Goal: Task Accomplishment & Management: Manage account settings

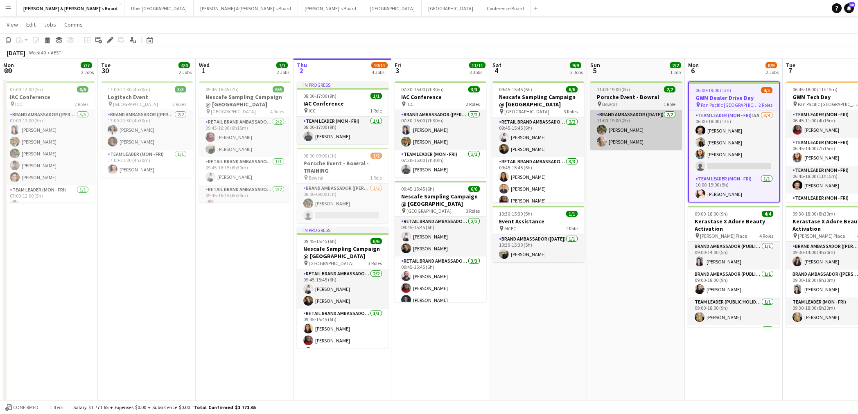
scroll to position [0, 0]
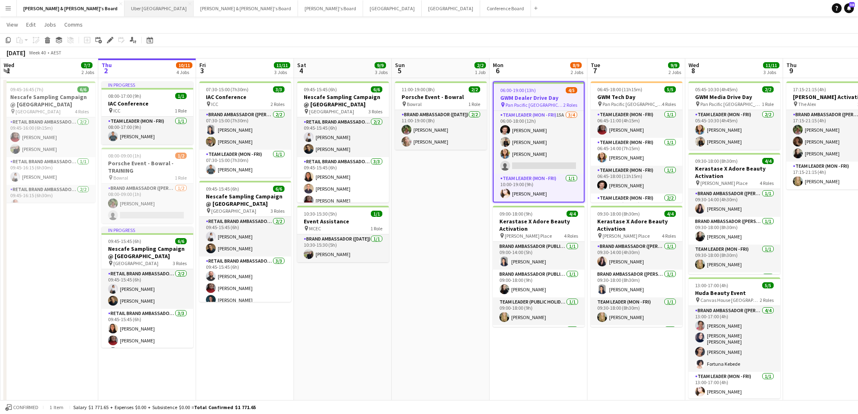
click at [124, 9] on button "Uber Sydney Close" at bounding box center [158, 8] width 69 height 16
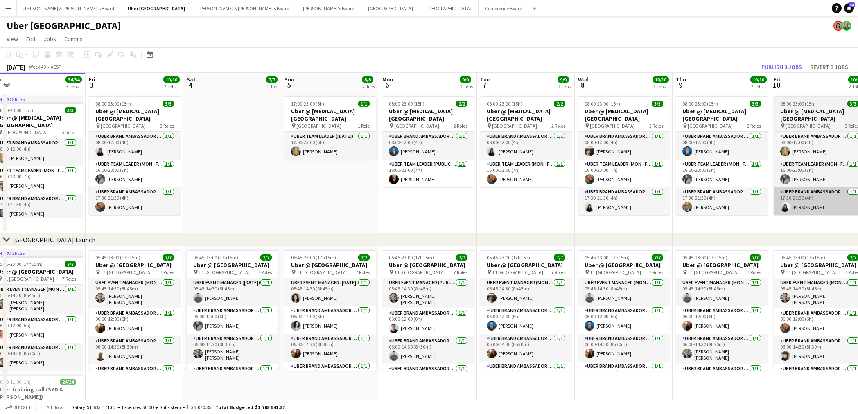
scroll to position [2, 0]
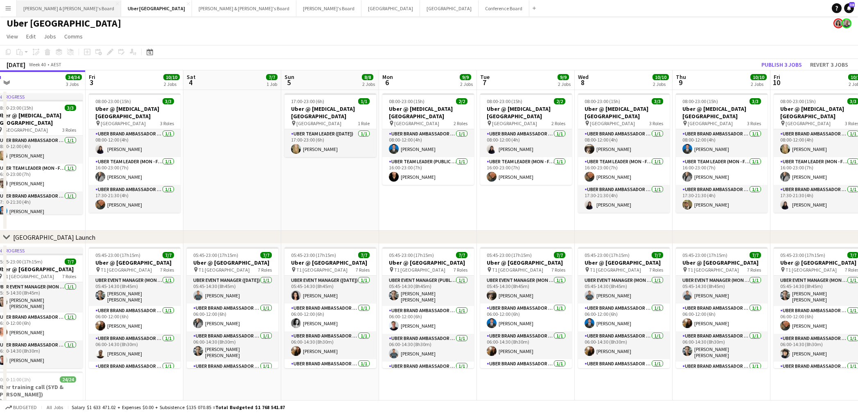
click at [42, 10] on button "[PERSON_NAME] & [PERSON_NAME]'s Board Close" at bounding box center [69, 8] width 104 height 16
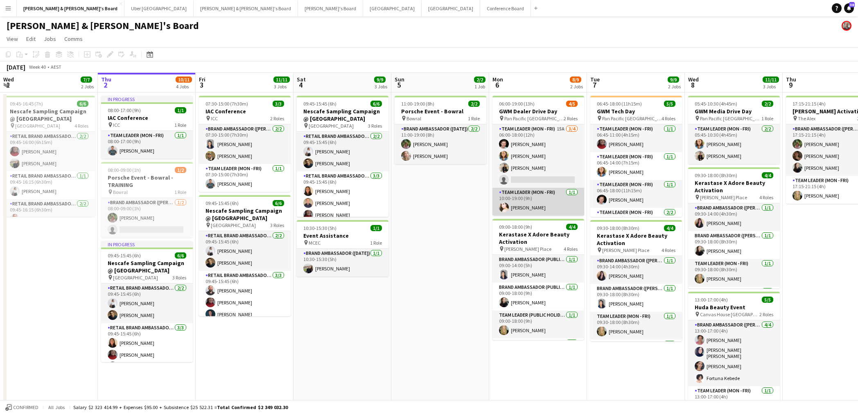
scroll to position [17, 0]
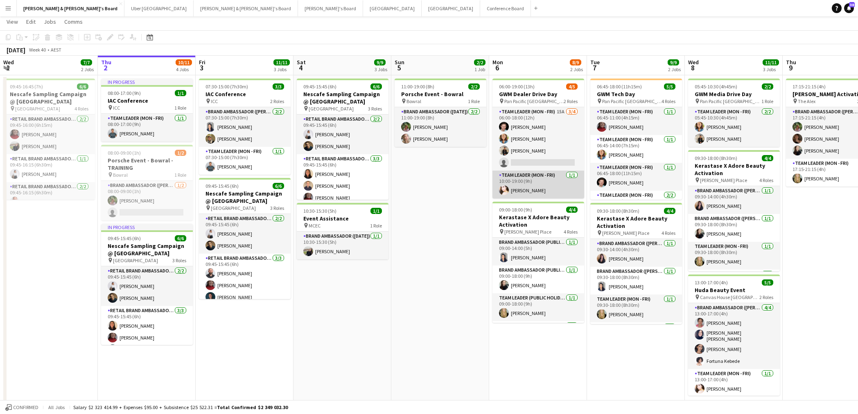
click at [540, 191] on app-card-role "Team Leader (Mon - Fri) [DATE] 10:00-19:00 (9h) [PERSON_NAME]" at bounding box center [538, 185] width 92 height 28
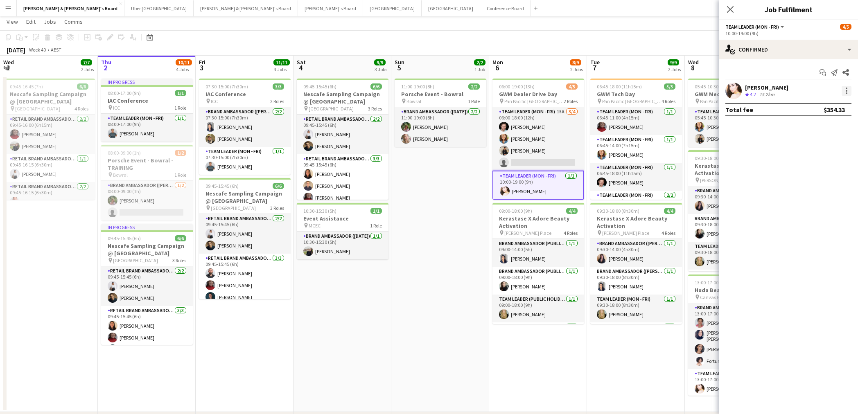
click at [845, 90] on div at bounding box center [846, 91] width 10 height 10
click at [830, 124] on span "Switch crew" at bounding box center [819, 125] width 51 height 7
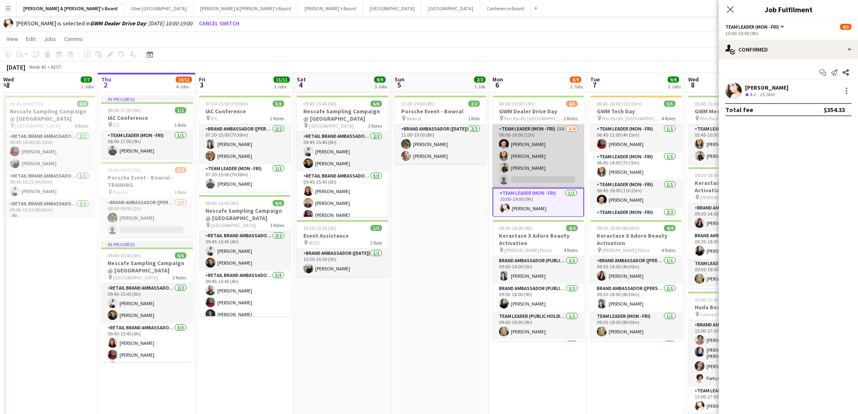
click at [540, 170] on app-card-role "Team Leader (Mon - Fri) 15A [DATE] 06:00-18:00 (12h) [PERSON_NAME] [PERSON_NAME…" at bounding box center [538, 155] width 92 height 63
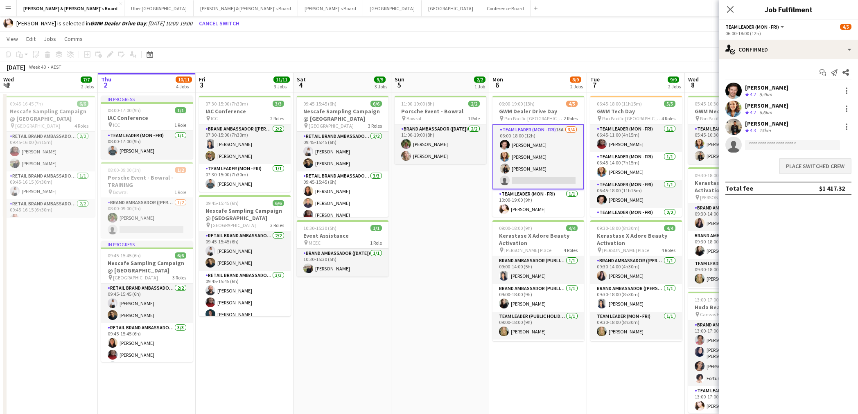
click at [824, 168] on button "Place switched crew" at bounding box center [815, 166] width 72 height 16
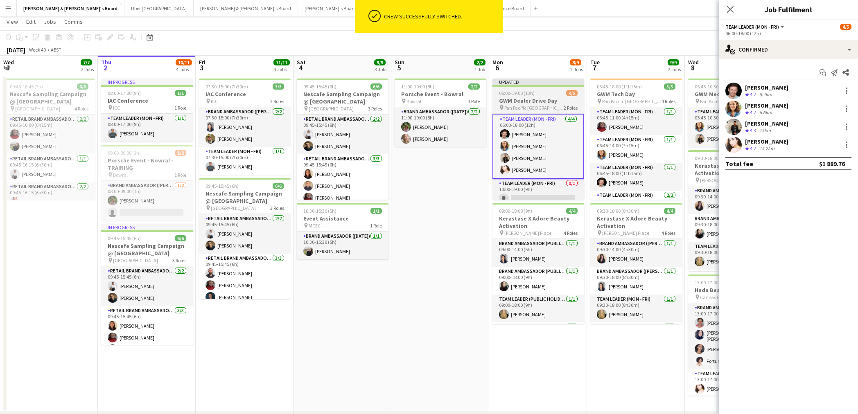
click at [528, 102] on h3 "GWM Dealer Drive Day" at bounding box center [538, 100] width 92 height 7
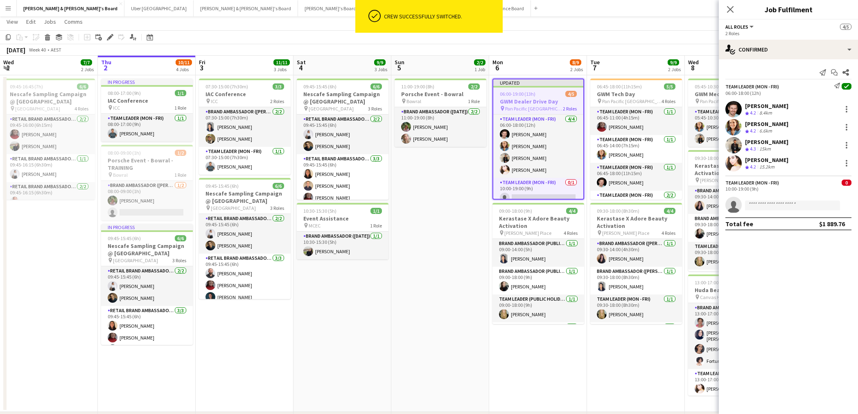
scroll to position [0, 196]
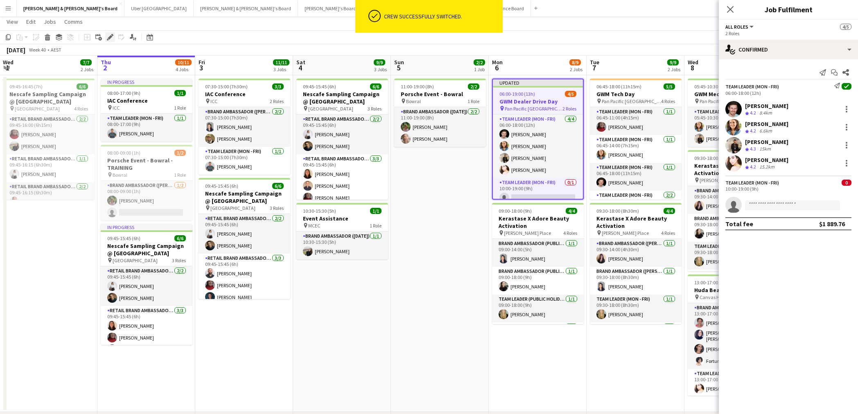
click at [107, 35] on icon "Edit" at bounding box center [110, 37] width 7 height 7
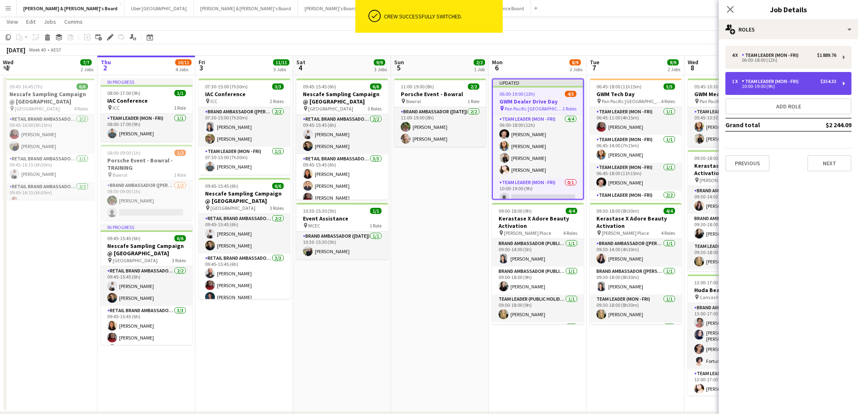
click at [779, 85] on div "10:00-19:00 (9h)" at bounding box center [784, 86] width 104 height 4
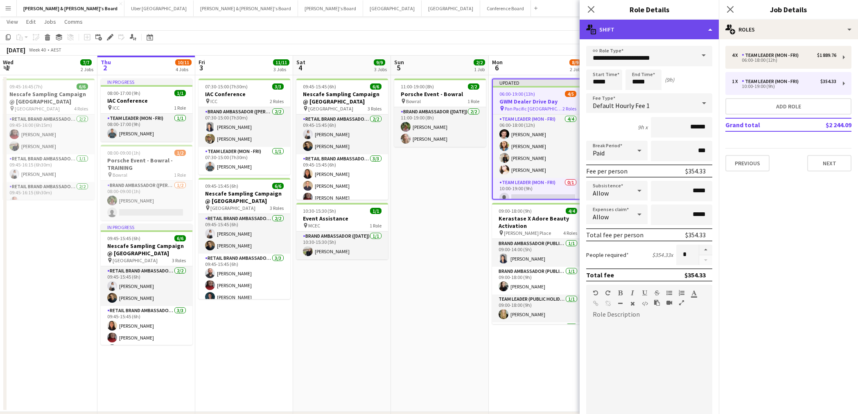
click at [711, 28] on div "multiple-actions-text Shift" at bounding box center [648, 30] width 139 height 20
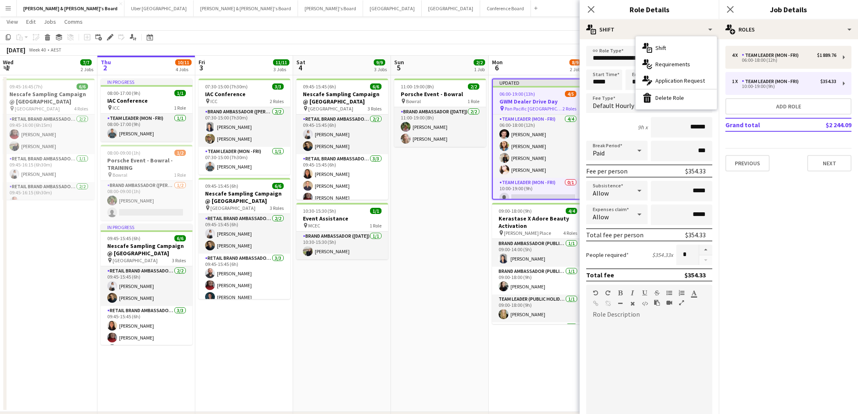
click at [669, 97] on div "bin-2 Delete Role" at bounding box center [675, 98] width 81 height 16
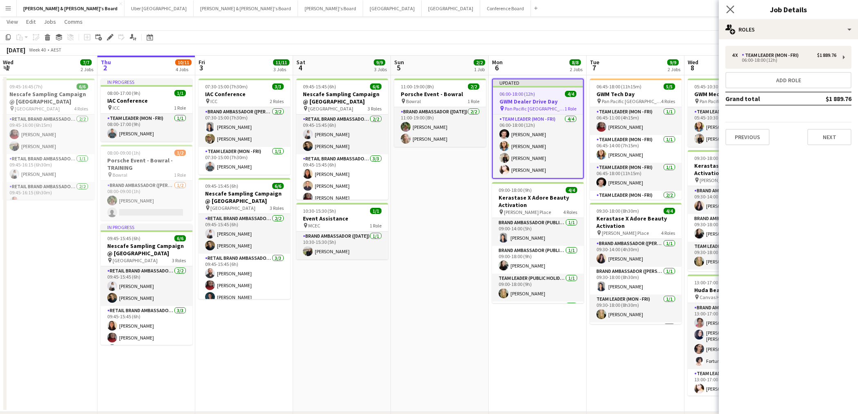
click at [732, 9] on icon "Close pop-in" at bounding box center [730, 9] width 8 height 8
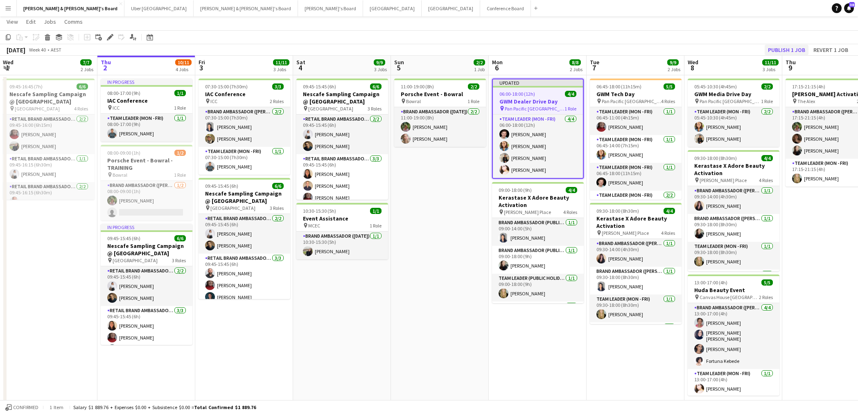
click at [780, 48] on button "Publish 1 job" at bounding box center [786, 50] width 44 height 11
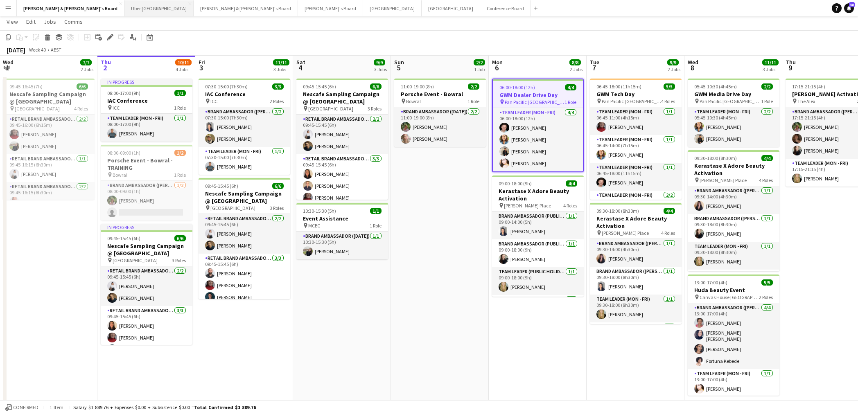
click at [124, 9] on button "Uber Sydney Close" at bounding box center [158, 8] width 69 height 16
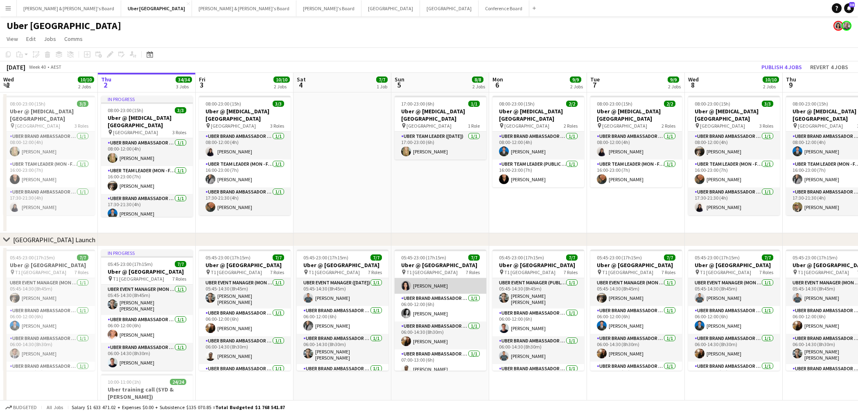
scroll to position [22, 0]
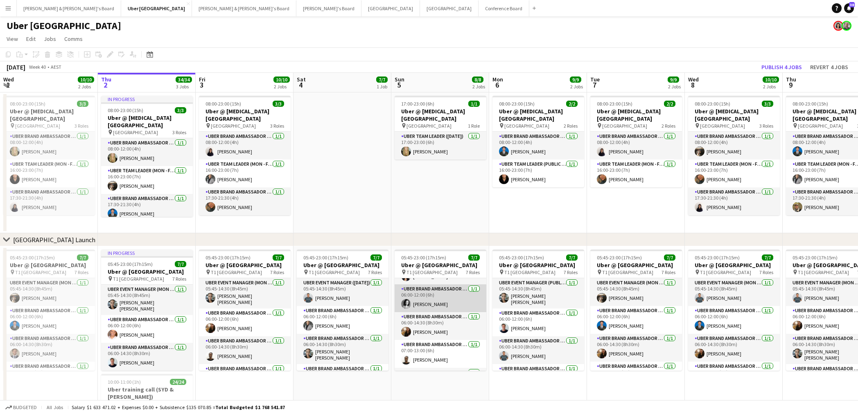
click at [455, 311] on app-card-role "UBER Brand Ambassador ([DATE]) [DATE] 06:00-12:00 (6h) [PERSON_NAME]" at bounding box center [440, 298] width 92 height 28
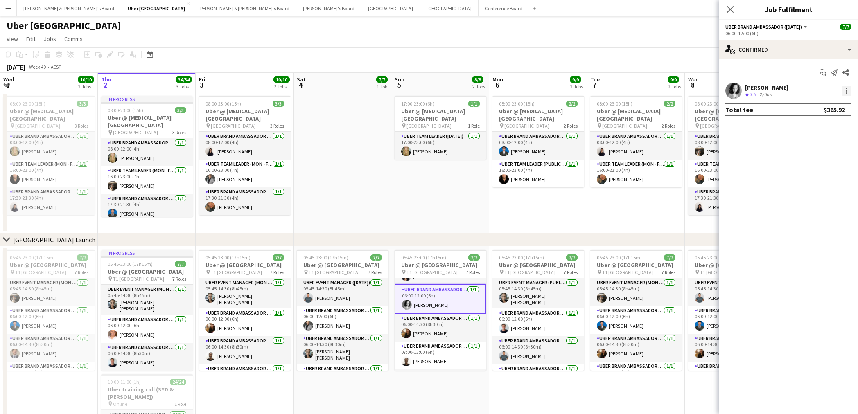
click at [850, 91] on div at bounding box center [846, 91] width 10 height 10
click at [817, 190] on button "Remove" at bounding box center [819, 185] width 64 height 20
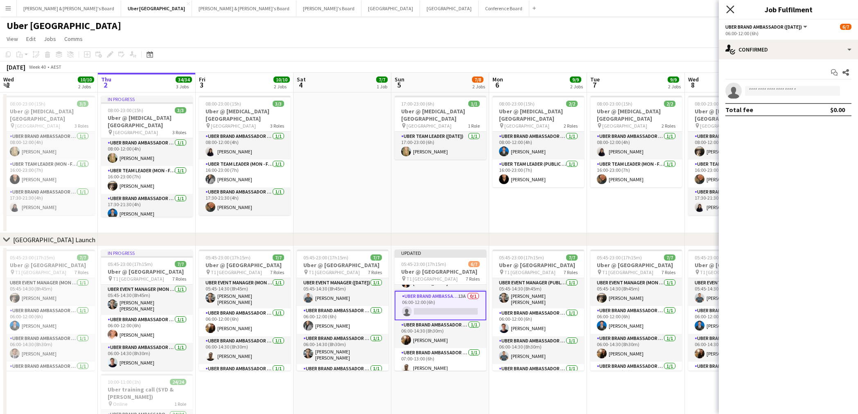
click at [730, 9] on icon at bounding box center [730, 9] width 8 height 8
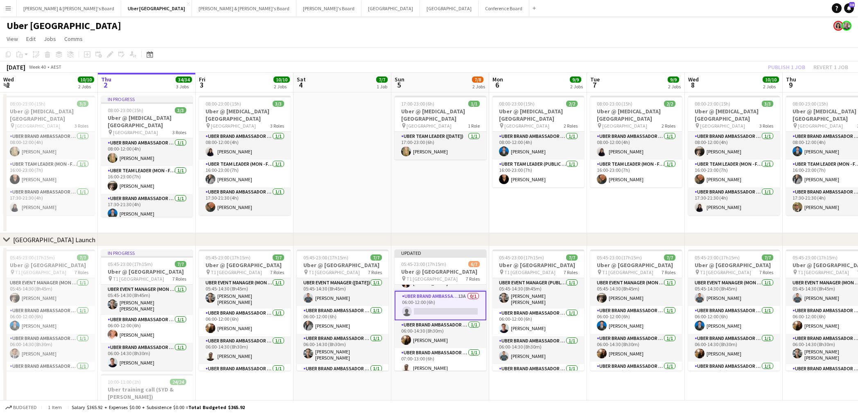
click at [778, 63] on div "Publish 1 job Revert 1 job" at bounding box center [808, 67] width 100 height 11
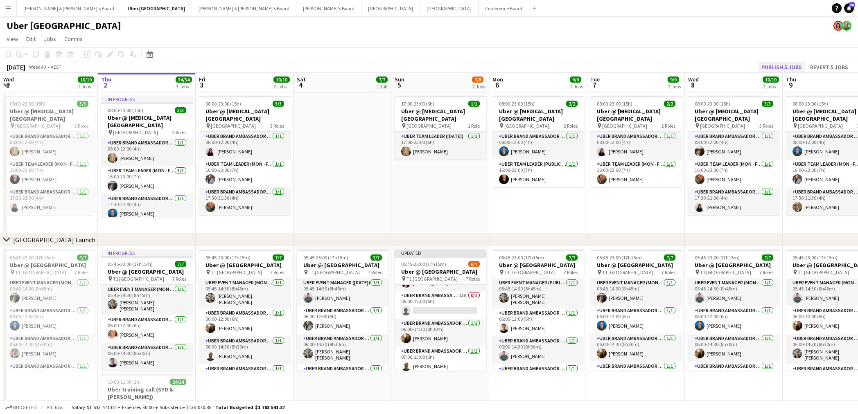
click at [781, 66] on button "Publish 5 jobs" at bounding box center [781, 67] width 47 height 11
click at [420, 9] on button "Melbourne Close" at bounding box center [449, 8] width 59 height 16
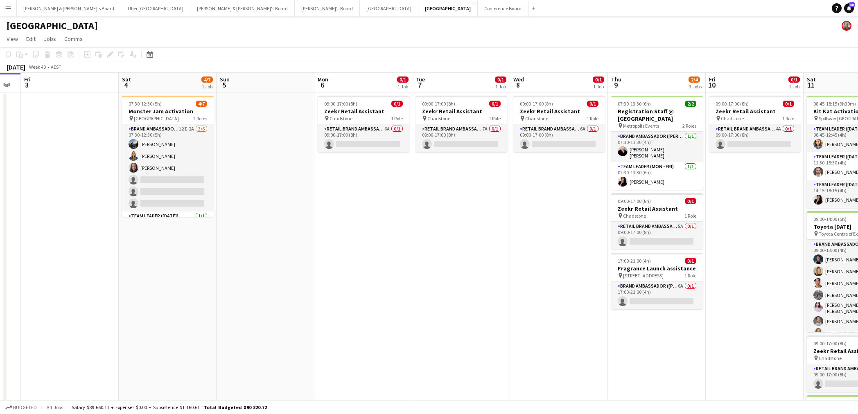
scroll to position [0, 275]
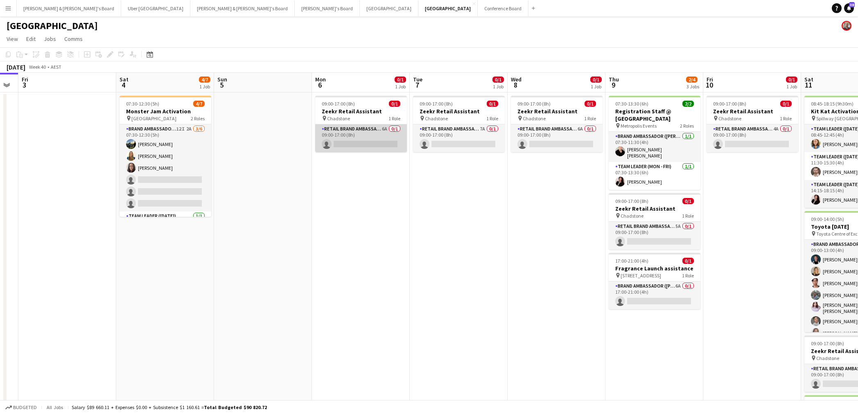
click at [356, 140] on app-card-role "RETAIL Brand Ambassador (Mon - Fri) 6A 0/1 09:00-17:00 (8h) single-neutral-acti…" at bounding box center [361, 138] width 92 height 28
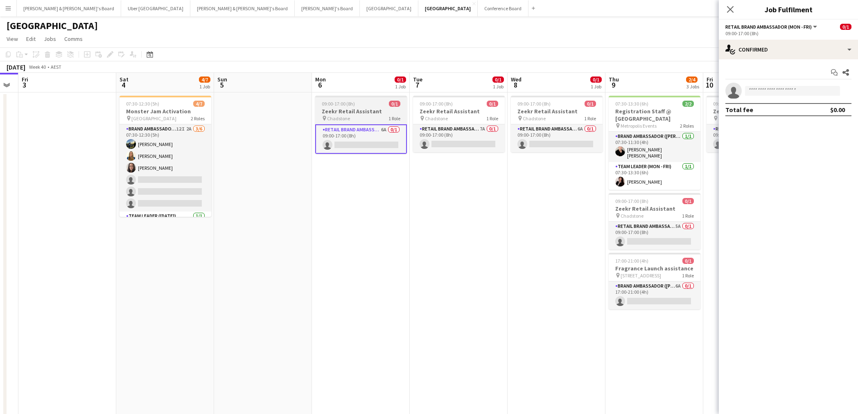
scroll to position [0, 0]
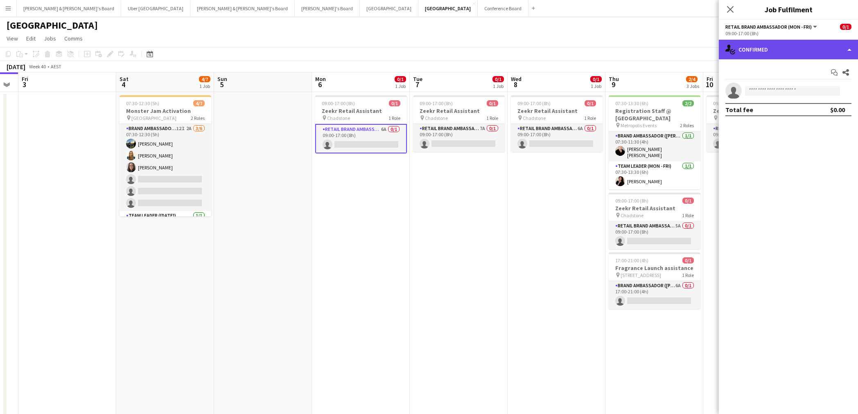
click at [777, 48] on div "single-neutral-actions-check-2 Confirmed" at bounding box center [787, 50] width 139 height 20
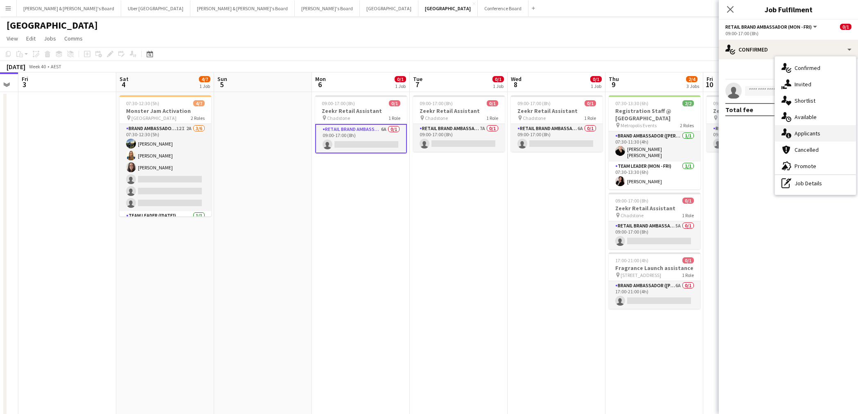
click at [807, 134] on span "Applicants" at bounding box center [807, 133] width 26 height 7
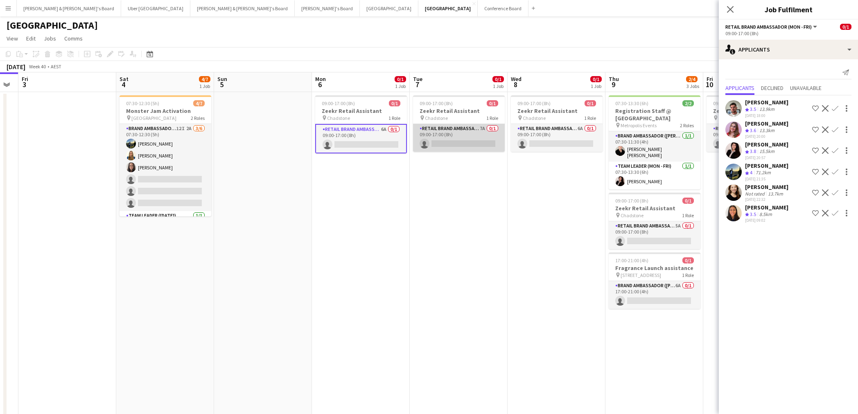
click at [465, 142] on app-card-role "RETAIL Brand Ambassador (Mon - Fri) 7A 0/1 09:00-17:00 (8h) single-neutral-acti…" at bounding box center [459, 138] width 92 height 28
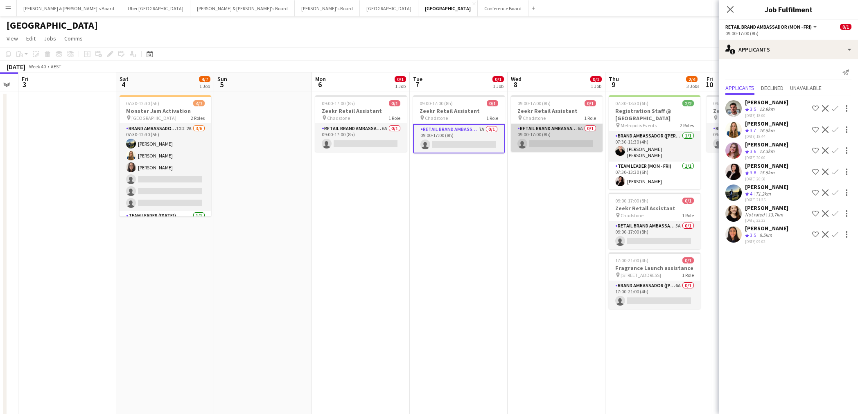
click at [550, 144] on app-card-role "RETAIL Brand Ambassador (Mon - Fri) 6A 0/1 09:00-17:00 (8h) single-neutral-acti…" at bounding box center [557, 138] width 92 height 28
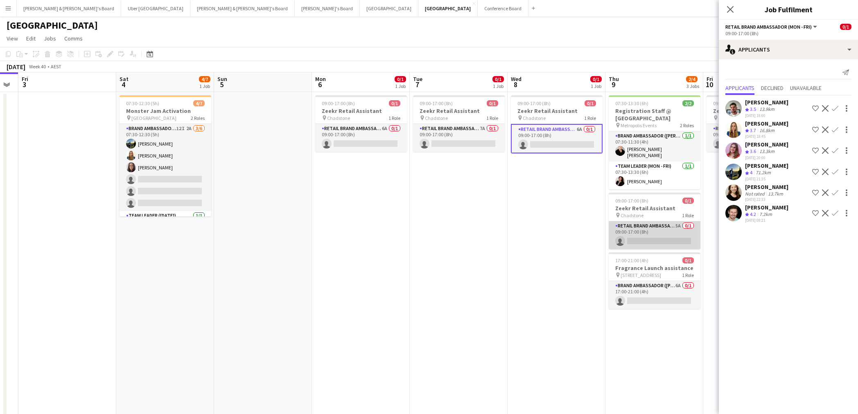
click at [650, 225] on app-card-role "RETAIL Brand Ambassador (Mon - Fri) 5A 0/1 09:00-17:00 (8h) single-neutral-acti…" at bounding box center [654, 235] width 92 height 28
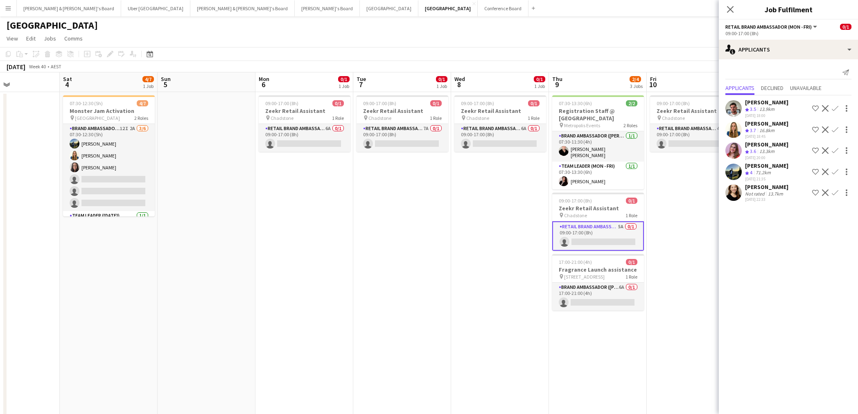
scroll to position [0, 334]
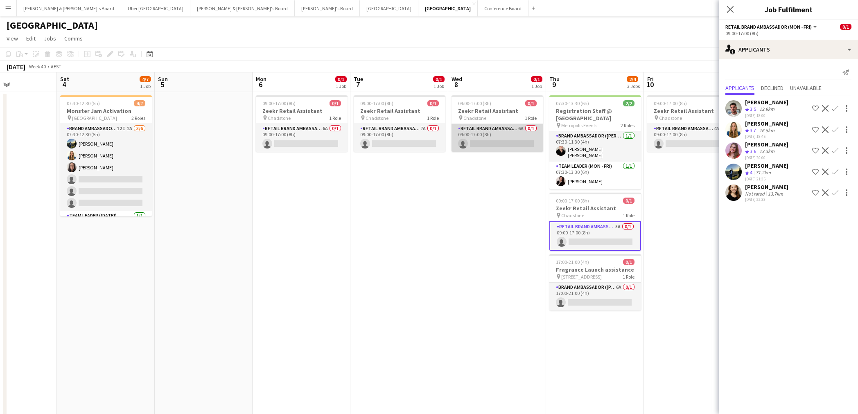
click at [499, 138] on app-card-role "RETAIL Brand Ambassador (Mon - Fri) 6A 0/1 09:00-17:00 (8h) single-neutral-acti…" at bounding box center [497, 138] width 92 height 28
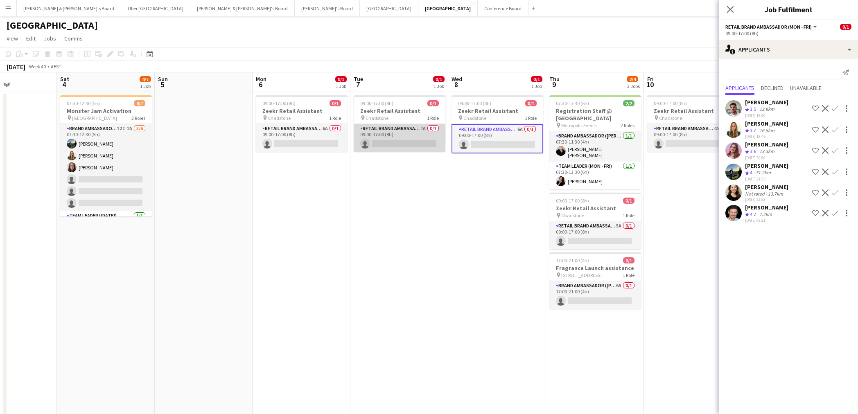
click at [403, 137] on app-card-role "RETAIL Brand Ambassador (Mon - Fri) 7A 0/1 09:00-17:00 (8h) single-neutral-acti…" at bounding box center [400, 138] width 92 height 28
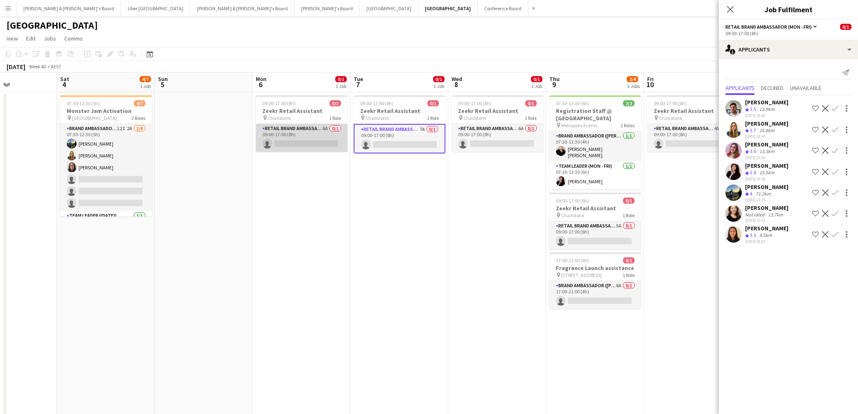
click at [336, 140] on app-card-role "RETAIL Brand Ambassador (Mon - Fri) 6A 0/1 09:00-17:00 (8h) single-neutral-acti…" at bounding box center [302, 138] width 92 height 28
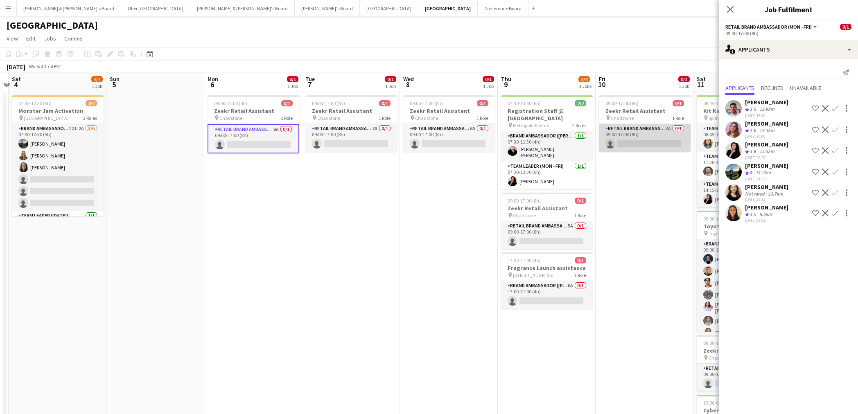
click at [649, 140] on app-card-role "RETAIL Brand Ambassador (Mon - Fri) 4A 0/1 09:00-17:00 (8h) single-neutral-acti…" at bounding box center [645, 138] width 92 height 28
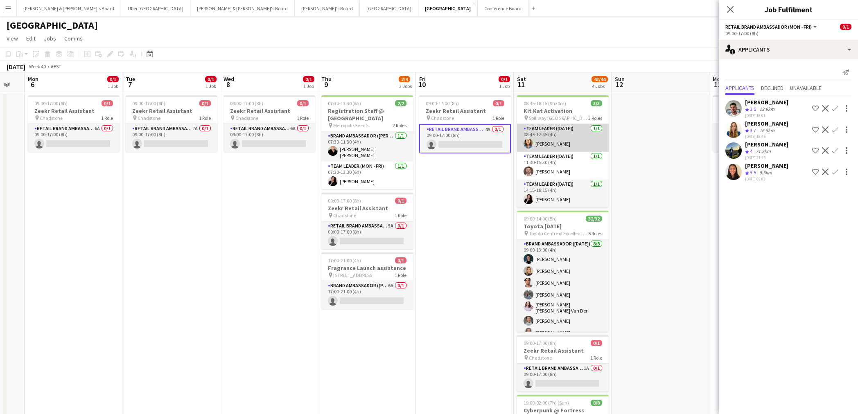
scroll to position [0, 273]
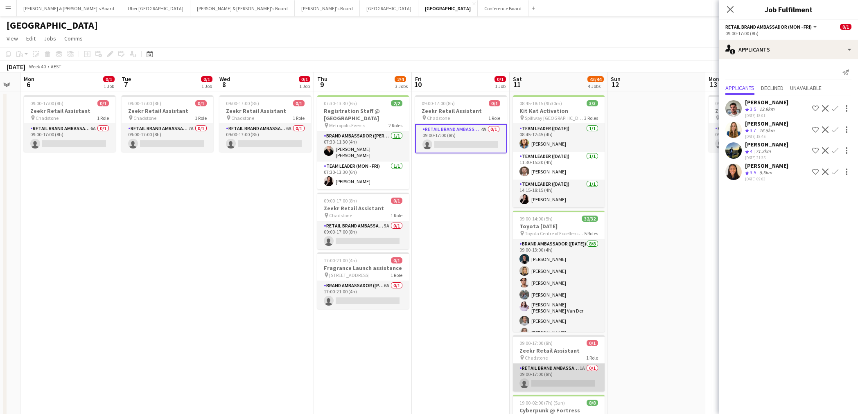
click at [573, 381] on app-card-role "RETAIL Brand Ambassador ([DATE]) 1A 0/1 09:00-17:00 (8h) single-neutral-actions" at bounding box center [559, 378] width 92 height 28
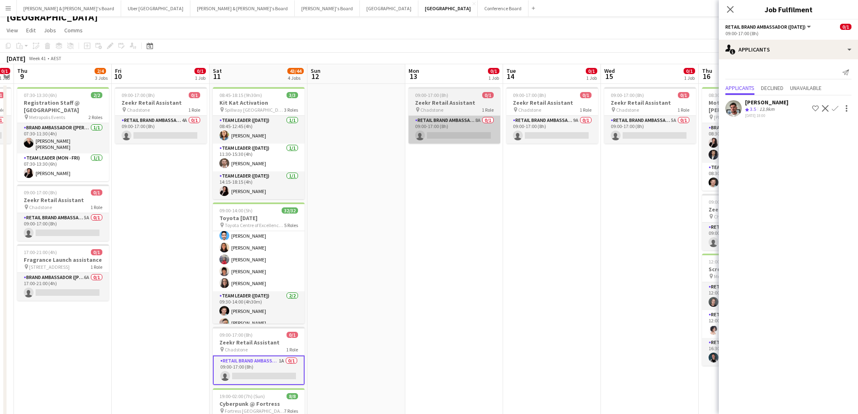
scroll to position [0, 280]
click at [477, 134] on app-card-role "RETAIL Brand Ambassador (Mon - Fri) 8A 0/1 09:00-17:00 (8h) single-neutral-acti…" at bounding box center [454, 130] width 92 height 28
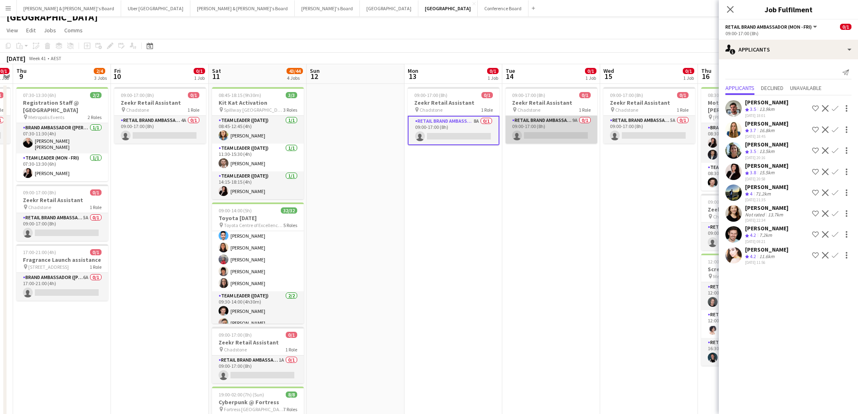
click at [559, 131] on app-card-role "RETAIL Brand Ambassador (Mon - Fri) 9A 0/1 09:00-17:00 (8h) single-neutral-acti…" at bounding box center [551, 130] width 92 height 28
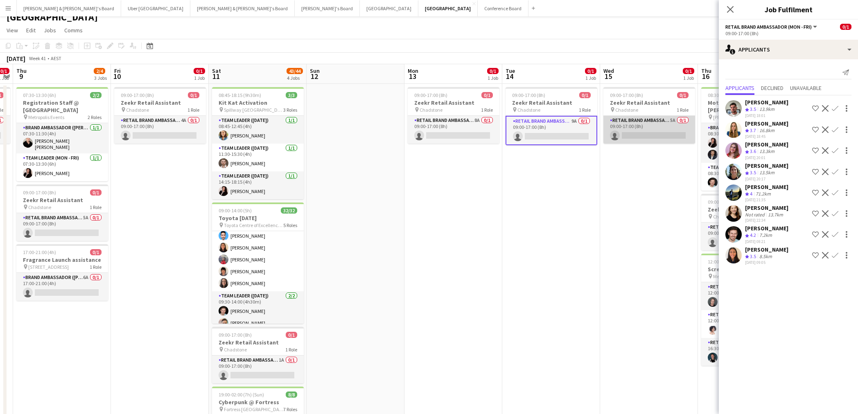
click at [653, 136] on app-card-role "RETAIL Brand Ambassador (Mon - Fri) 5A 0/1 09:00-17:00 (8h) single-neutral-acti…" at bounding box center [649, 130] width 92 height 28
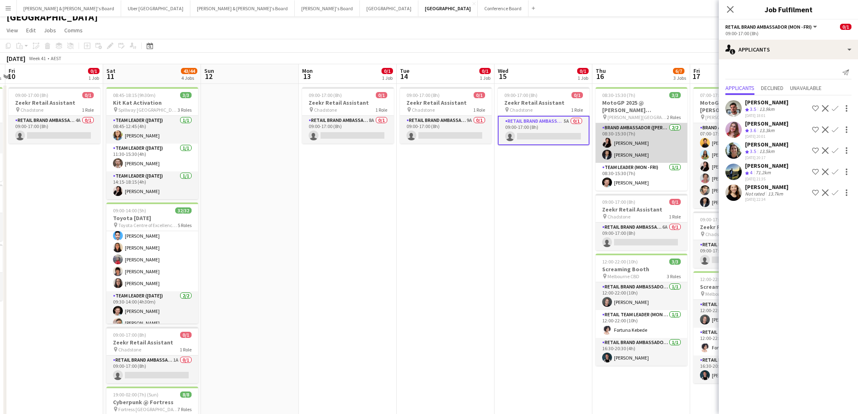
scroll to position [0, 292]
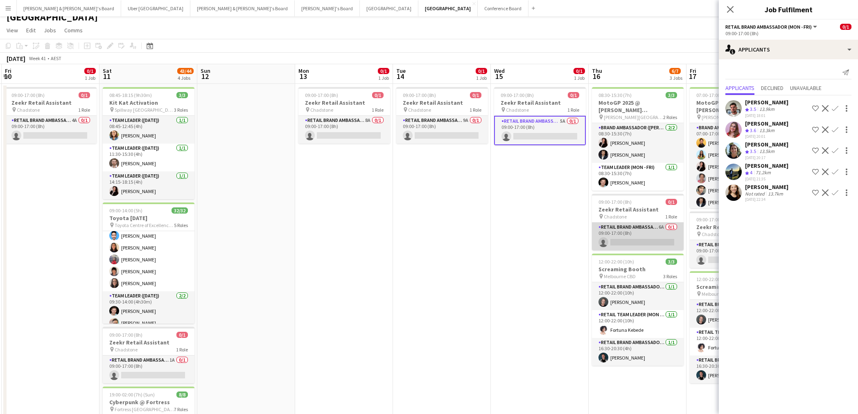
click at [649, 232] on app-card-role "RETAIL Brand Ambassador (Mon - Fri) 6A 0/1 09:00-17:00 (8h) single-neutral-acti…" at bounding box center [638, 237] width 92 height 28
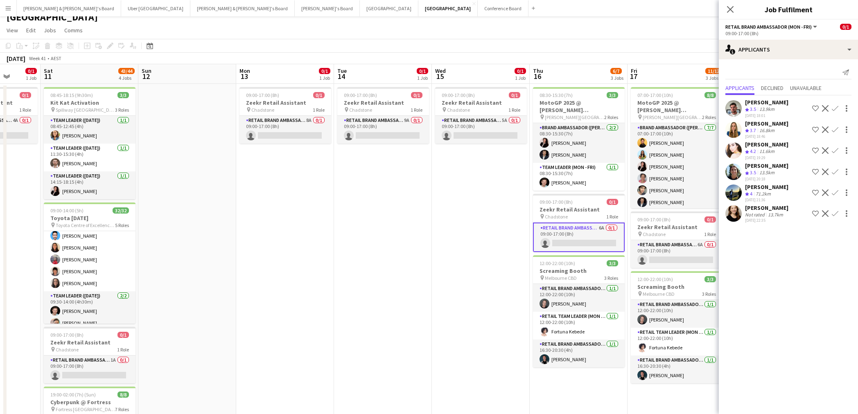
scroll to position [0, 259]
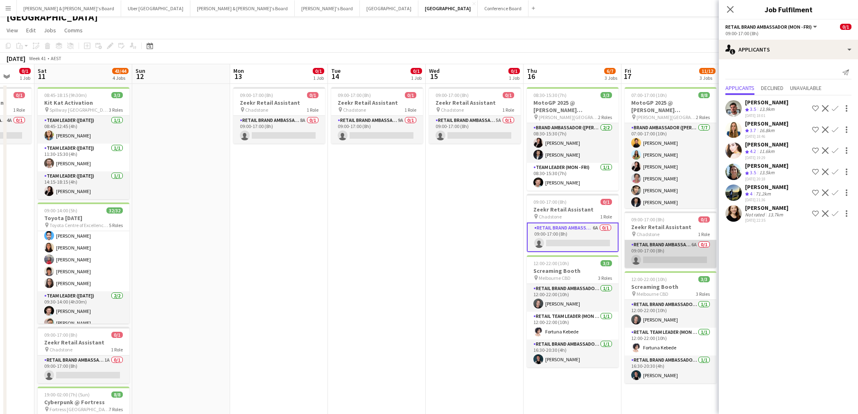
click at [658, 253] on app-card-role "RETAIL Brand Ambassador (Mon - Fri) 6A 0/1 09:00-17:00 (8h) single-neutral-acti…" at bounding box center [670, 254] width 92 height 28
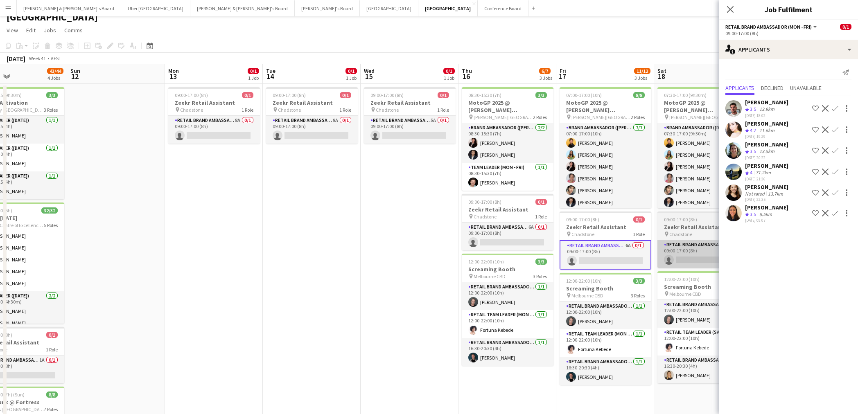
scroll to position [0, 327]
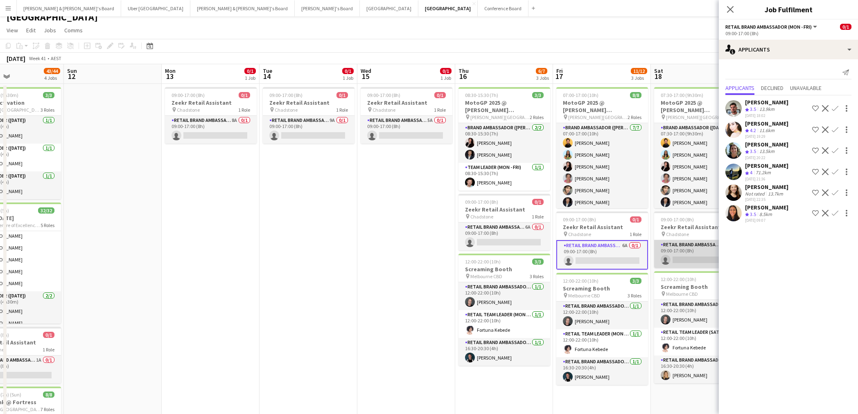
click at [687, 255] on app-card-role "RETAIL Brand Ambassador ([DATE]) 4A 0/1 09:00-17:00 (8h) single-neutral-actions" at bounding box center [700, 254] width 92 height 28
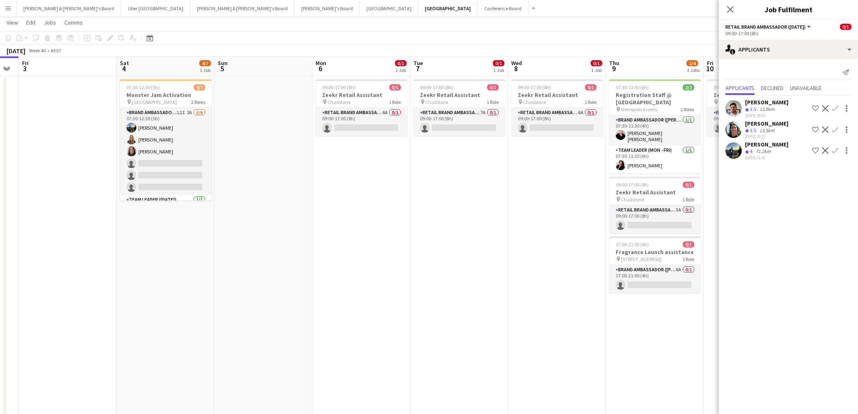
scroll to position [0, 283]
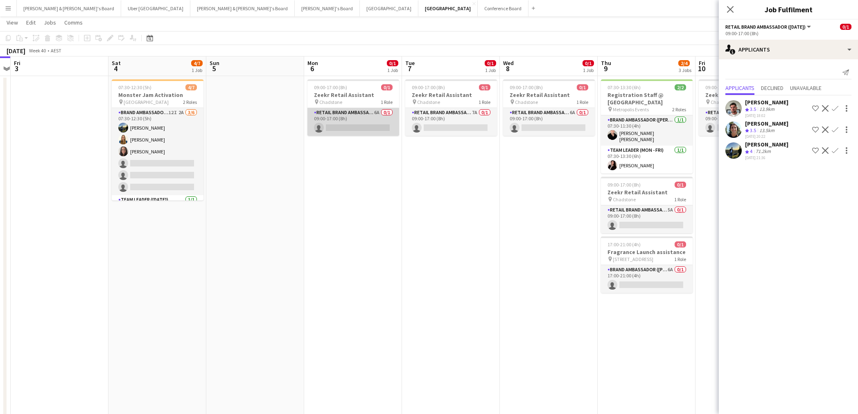
click at [365, 131] on app-card-role "RETAIL Brand Ambassador (Mon - Fri) 6A 0/1 09:00-17:00 (8h) single-neutral-acti…" at bounding box center [353, 122] width 92 height 28
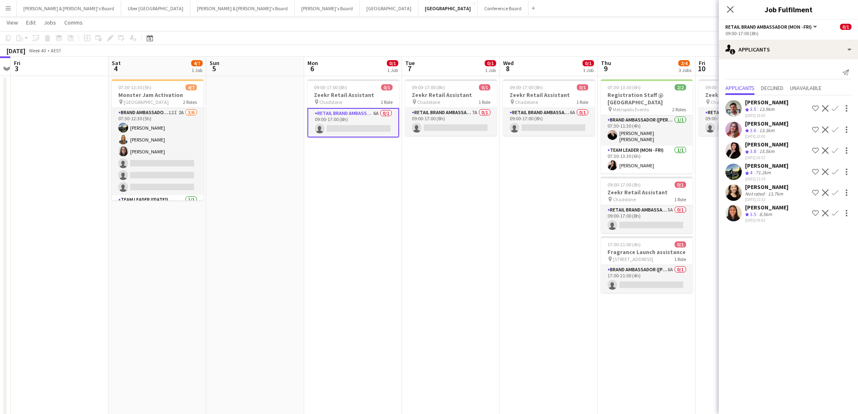
click at [835, 213] on app-icon "Confirm" at bounding box center [834, 213] width 7 height 7
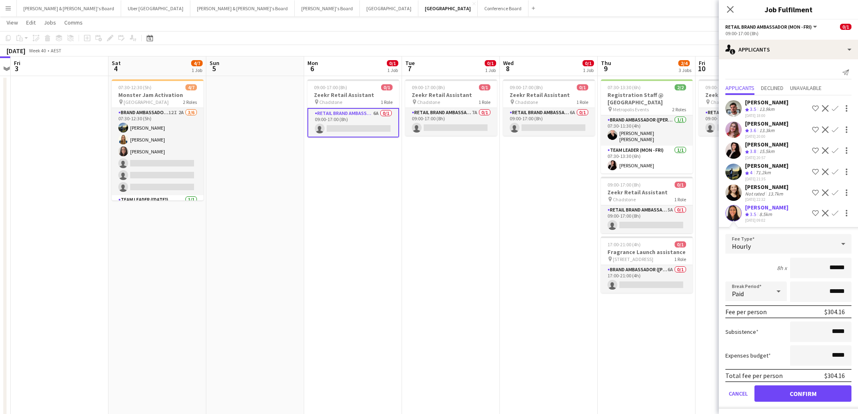
click at [829, 394] on button "Confirm" at bounding box center [802, 393] width 97 height 16
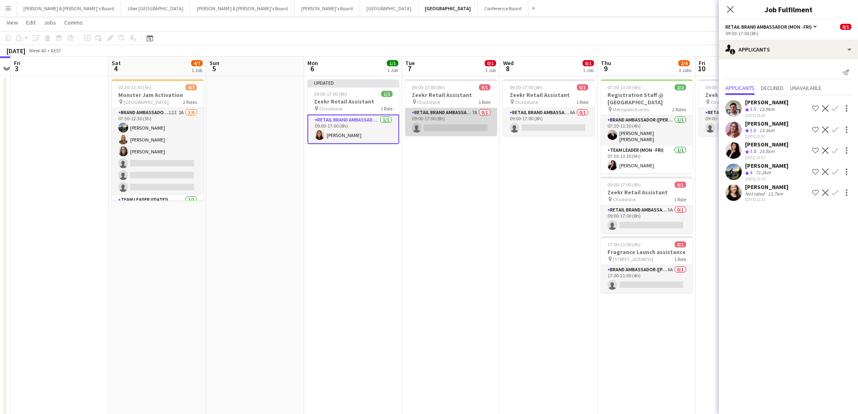
click at [457, 124] on app-card-role "RETAIL Brand Ambassador (Mon - Fri) 7A 0/1 09:00-17:00 (8h) single-neutral-acti…" at bounding box center [451, 122] width 92 height 28
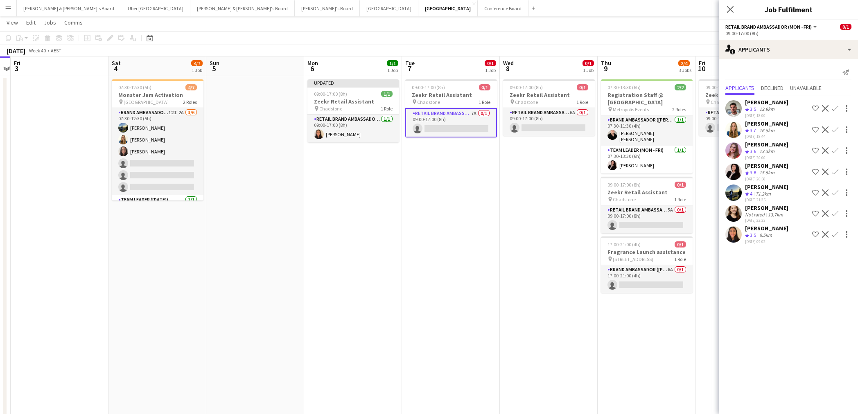
click at [834, 231] on app-icon "Confirm" at bounding box center [834, 234] width 7 height 7
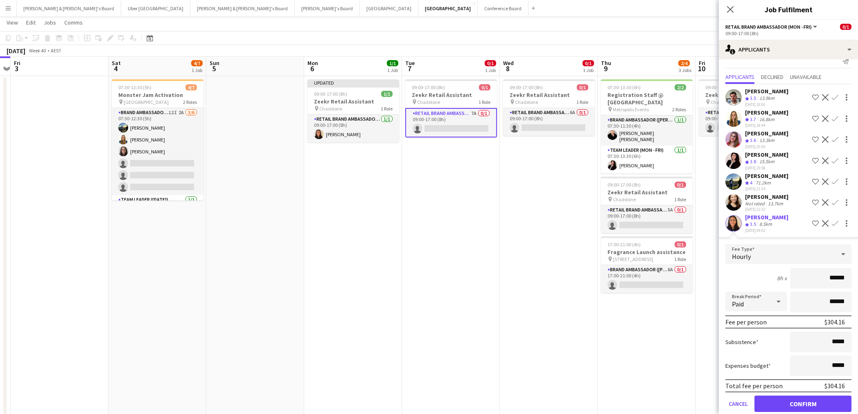
scroll to position [13, 0]
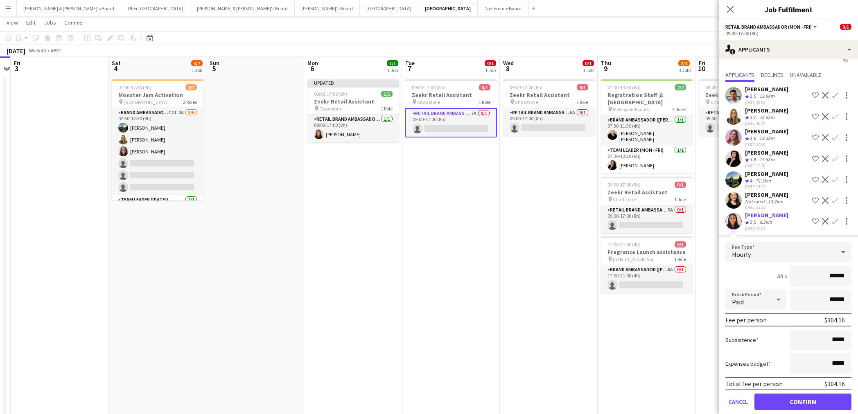
click at [814, 401] on button "Confirm" at bounding box center [802, 402] width 97 height 16
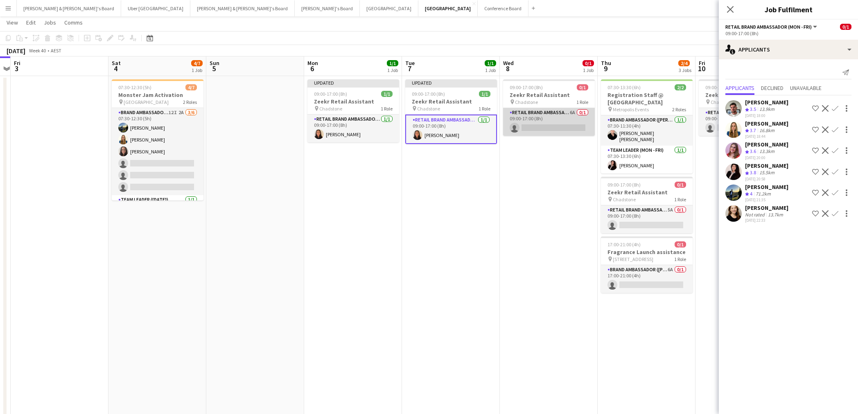
click at [551, 127] on app-card-role "RETAIL Brand Ambassador (Mon - Fri) 6A 0/1 09:00-17:00 (8h) single-neutral-acti…" at bounding box center [549, 122] width 92 height 28
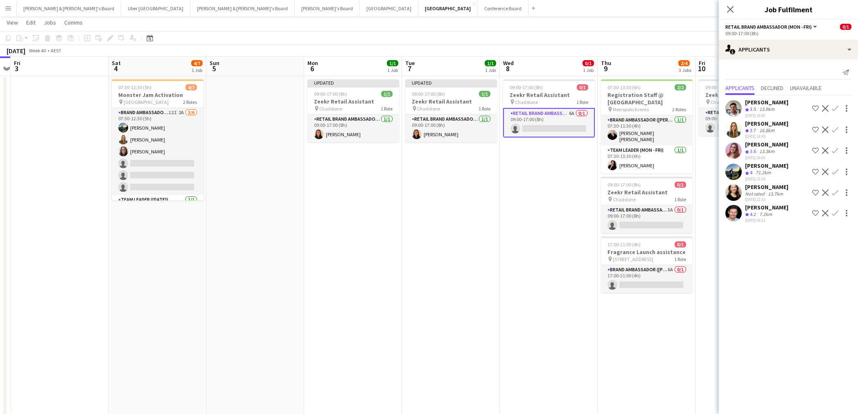
scroll to position [0, 281]
click at [837, 190] on app-icon "Confirm" at bounding box center [834, 192] width 7 height 7
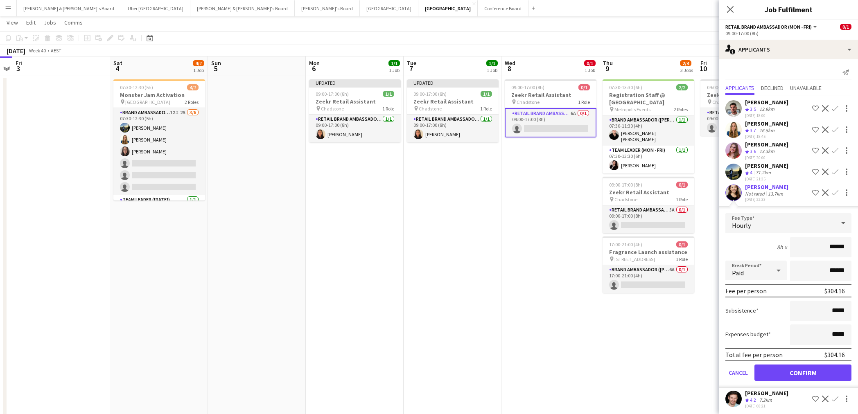
click at [824, 369] on button "Confirm" at bounding box center [802, 373] width 97 height 16
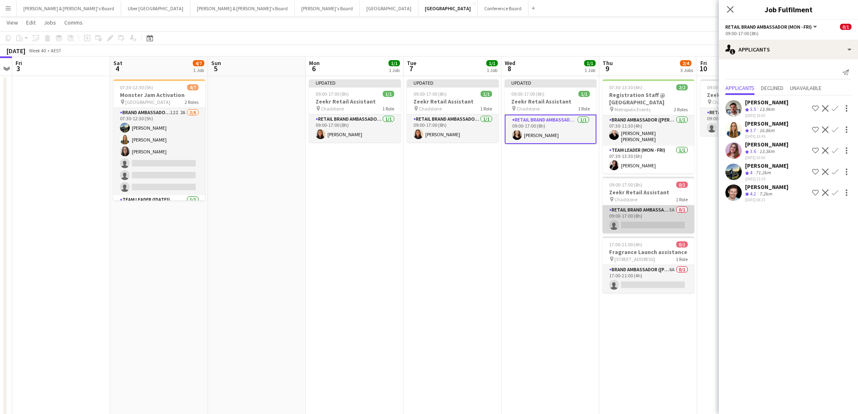
click at [656, 211] on app-card-role "RETAIL Brand Ambassador (Mon - Fri) 5A 0/1 09:00-17:00 (8h) single-neutral-acti…" at bounding box center [648, 219] width 92 height 28
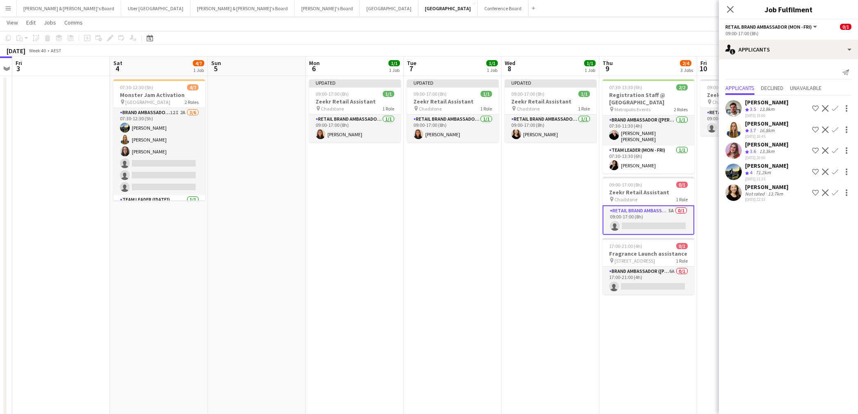
click at [834, 192] on app-icon "Confirm" at bounding box center [834, 192] width 7 height 7
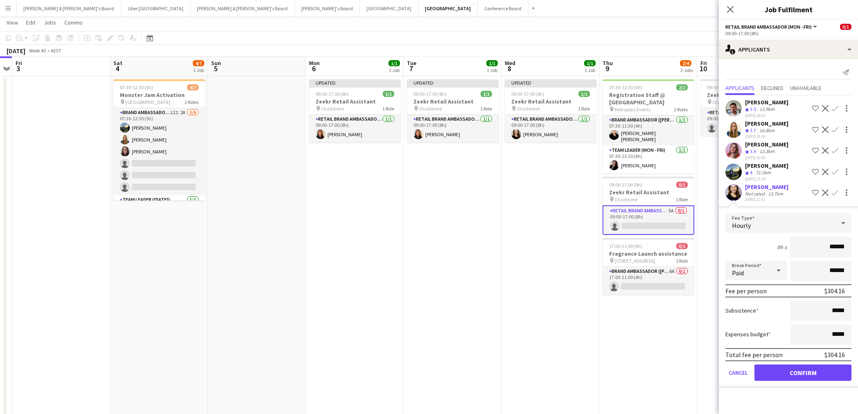
click at [813, 376] on button "Confirm" at bounding box center [802, 373] width 97 height 16
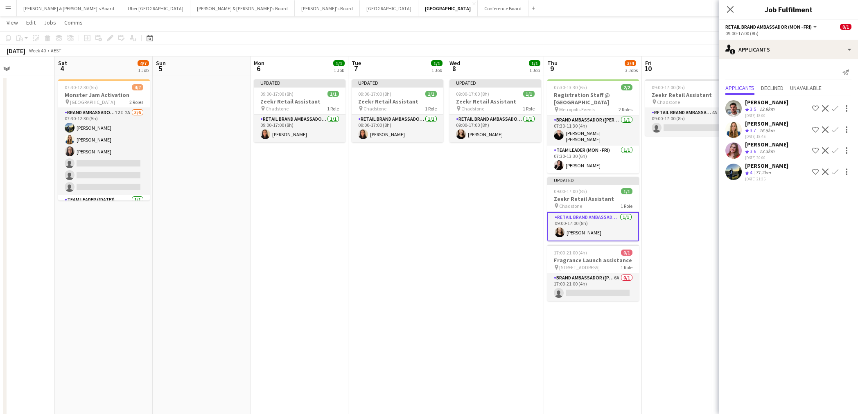
scroll to position [0, 259]
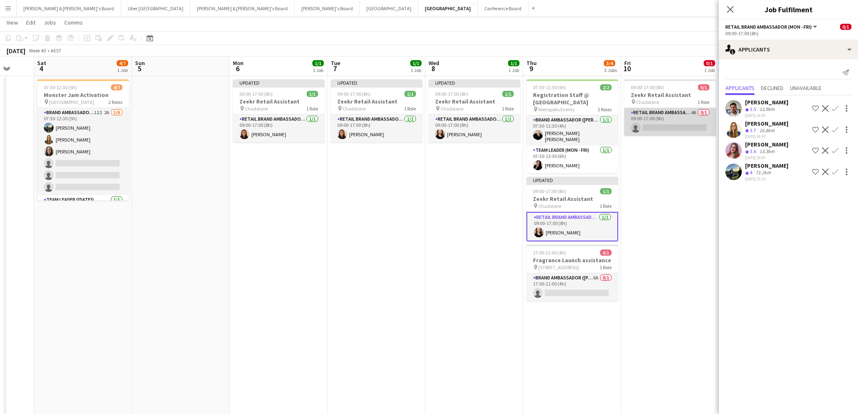
click at [649, 122] on app-card-role "RETAIL Brand Ambassador (Mon - Fri) 4A 0/1 09:00-17:00 (8h) single-neutral-acti…" at bounding box center [670, 122] width 92 height 28
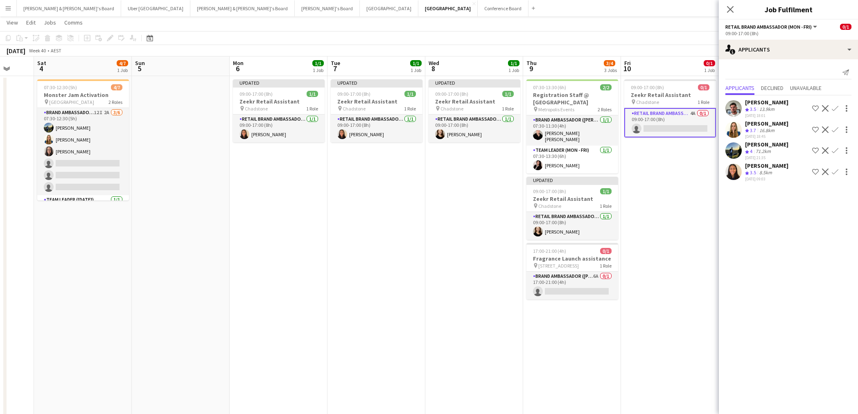
click at [834, 170] on app-icon "Confirm" at bounding box center [834, 172] width 7 height 7
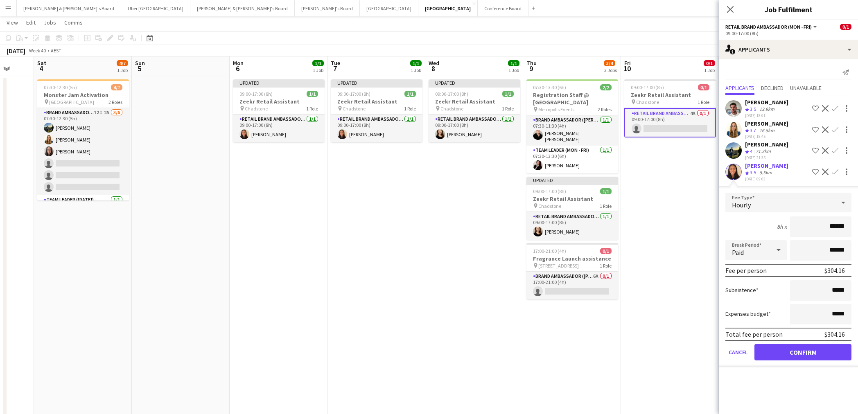
click at [830, 354] on button "Confirm" at bounding box center [802, 352] width 97 height 16
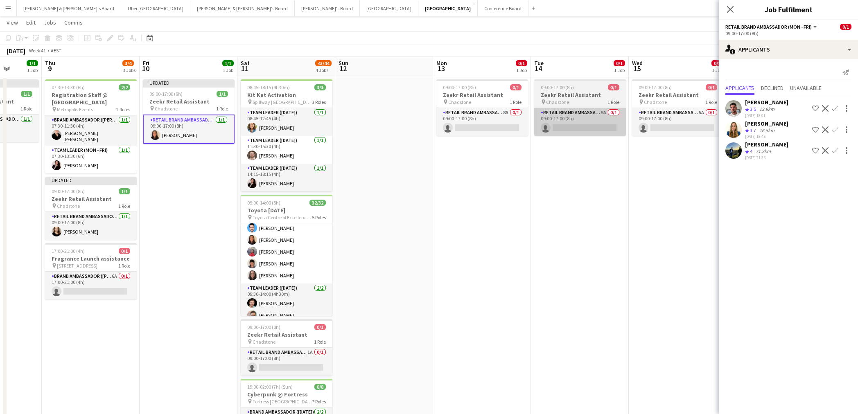
scroll to position [0, 252]
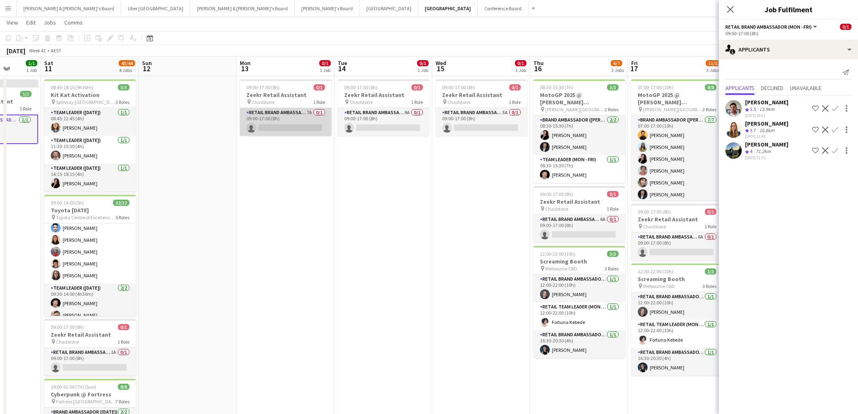
click at [307, 124] on app-card-role "RETAIL Brand Ambassador (Mon - Fri) 7A 0/1 09:00-17:00 (8h) single-neutral-acti…" at bounding box center [286, 122] width 92 height 28
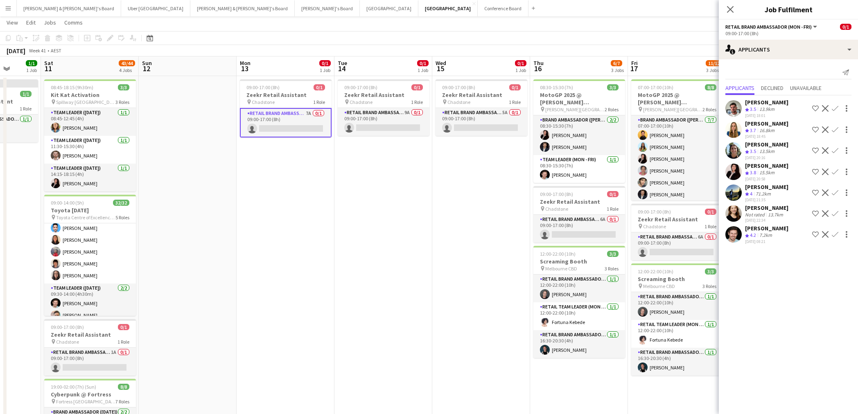
click at [835, 213] on app-icon "Confirm" at bounding box center [834, 213] width 7 height 7
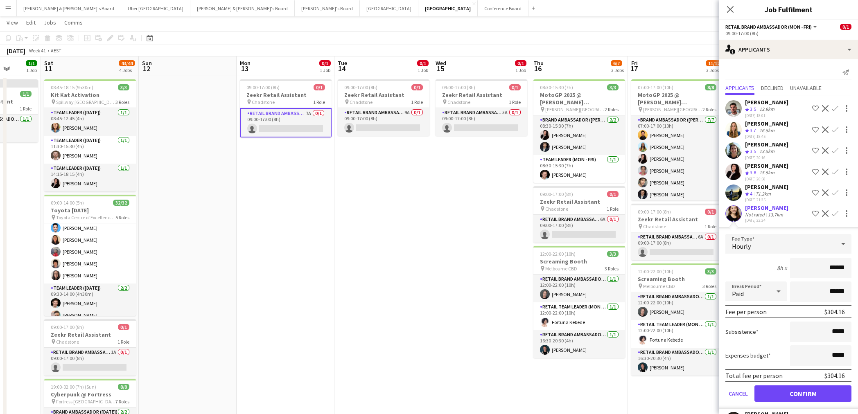
click at [822, 391] on button "Confirm" at bounding box center [802, 393] width 97 height 16
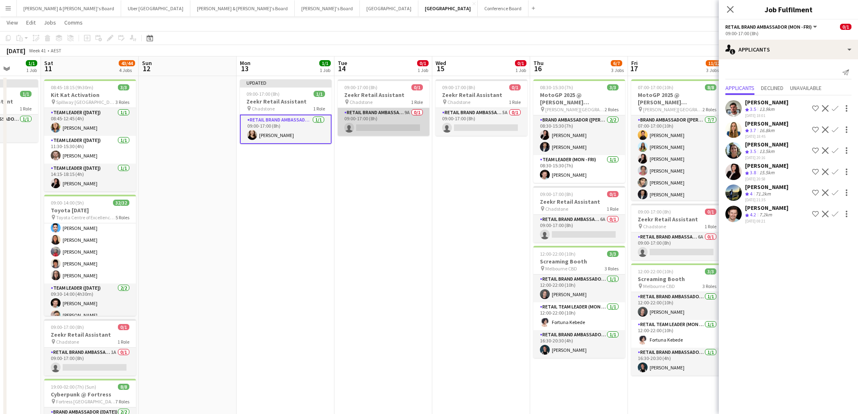
click at [388, 122] on app-card-role "RETAIL Brand Ambassador (Mon - Fri) 9A 0/1 09:00-17:00 (8h) single-neutral-acti…" at bounding box center [384, 122] width 92 height 28
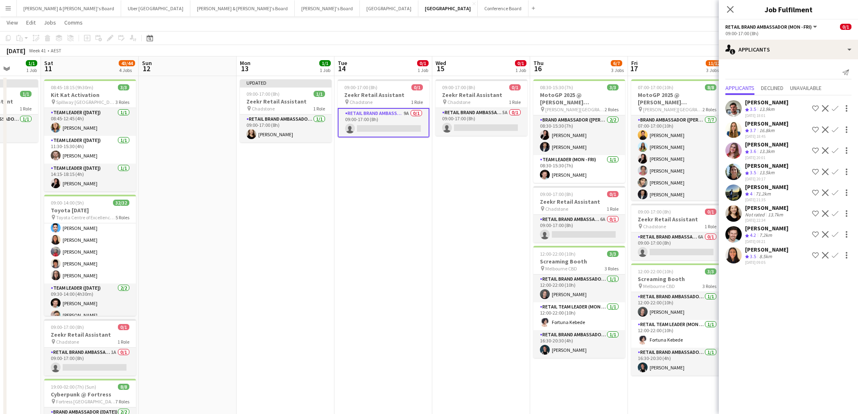
click at [834, 255] on app-icon "Confirm" at bounding box center [834, 255] width 7 height 7
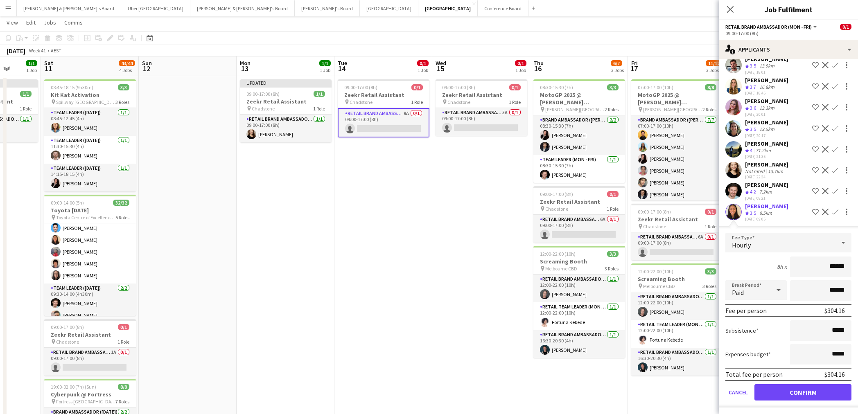
scroll to position [44, 0]
click at [832, 392] on button "Confirm" at bounding box center [802, 392] width 97 height 16
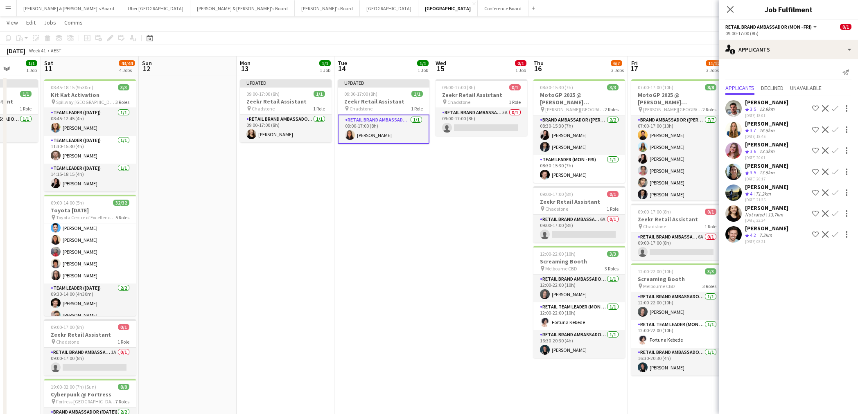
scroll to position [0, 0]
click at [469, 124] on app-card-role "RETAIL Brand Ambassador (Mon - Fri) 5A 0/1 09:00-17:00 (8h) single-neutral-acti…" at bounding box center [481, 122] width 92 height 28
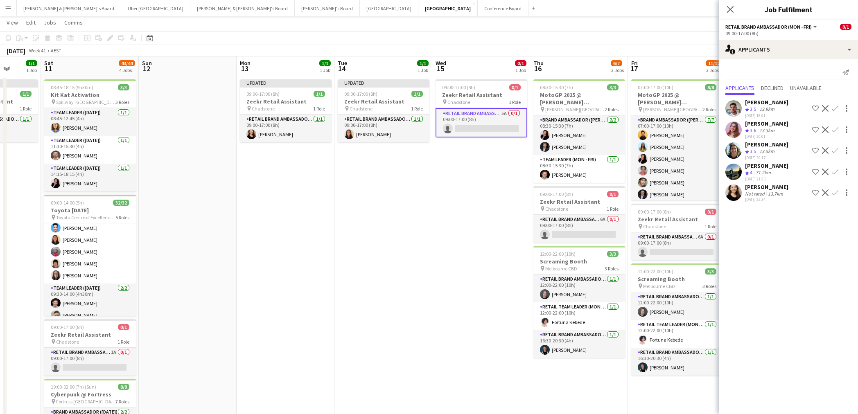
click at [837, 192] on app-icon "Confirm" at bounding box center [834, 192] width 7 height 7
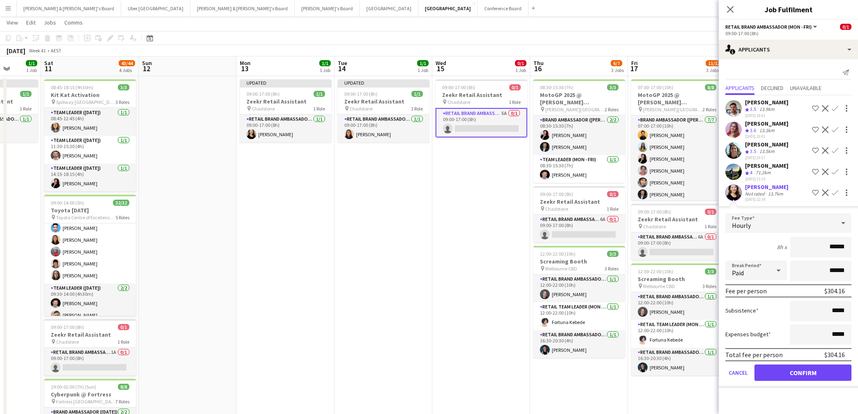
click at [827, 372] on button "Confirm" at bounding box center [802, 373] width 97 height 16
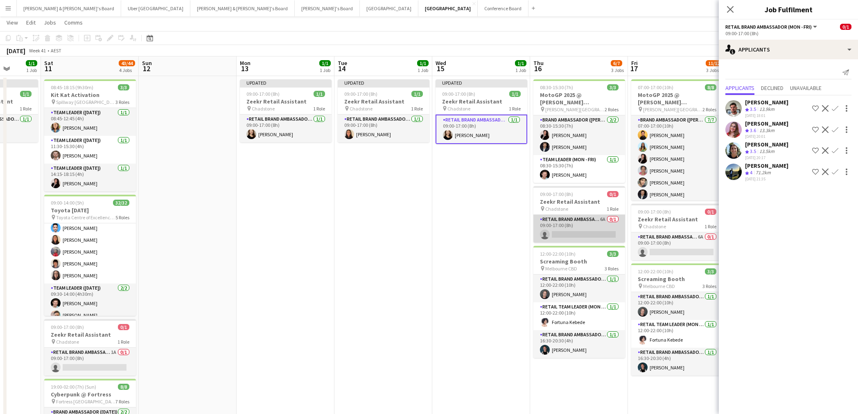
click at [593, 227] on app-card-role "RETAIL Brand Ambassador (Mon - Fri) 6A 0/1 09:00-17:00 (8h) single-neutral-acti…" at bounding box center [579, 229] width 92 height 28
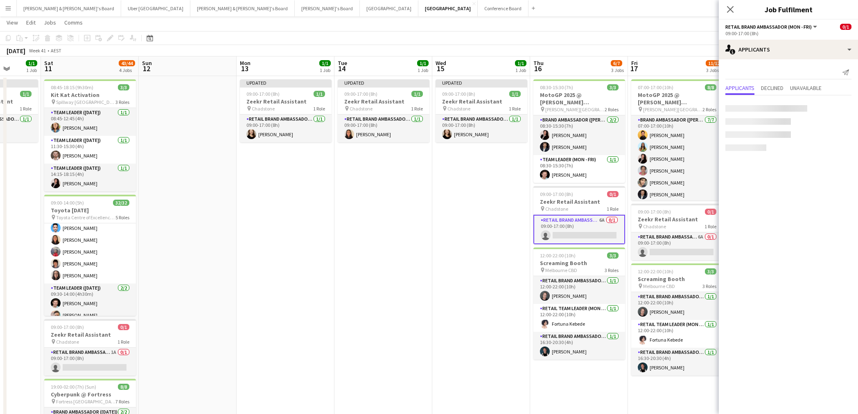
scroll to position [0, 253]
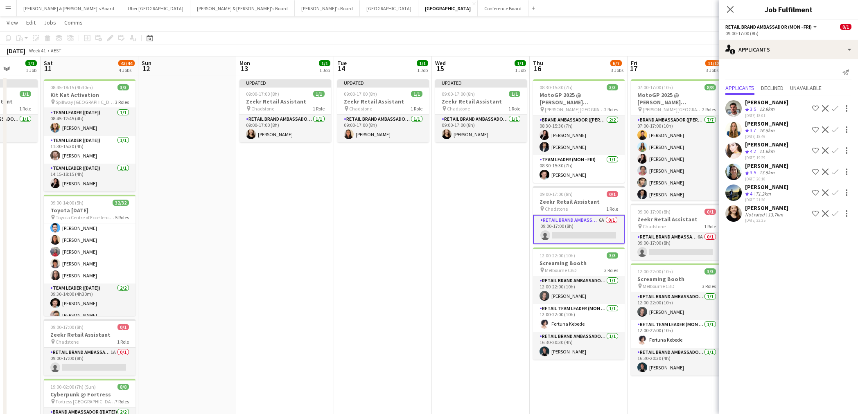
click at [835, 213] on app-icon "Confirm" at bounding box center [834, 213] width 7 height 7
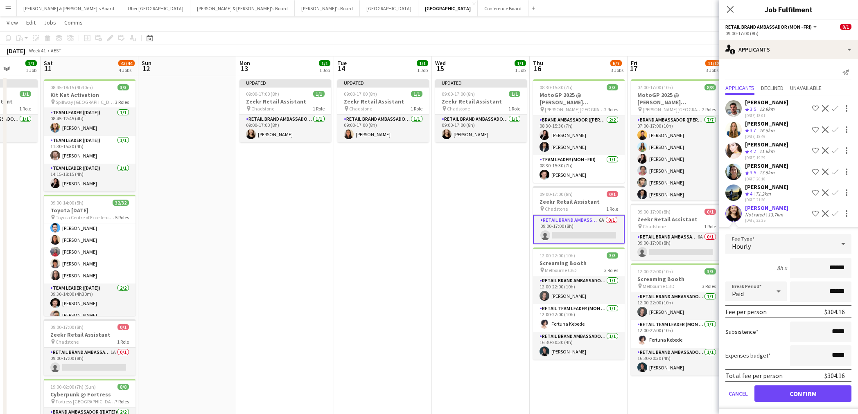
click at [819, 392] on button "Confirm" at bounding box center [802, 393] width 97 height 16
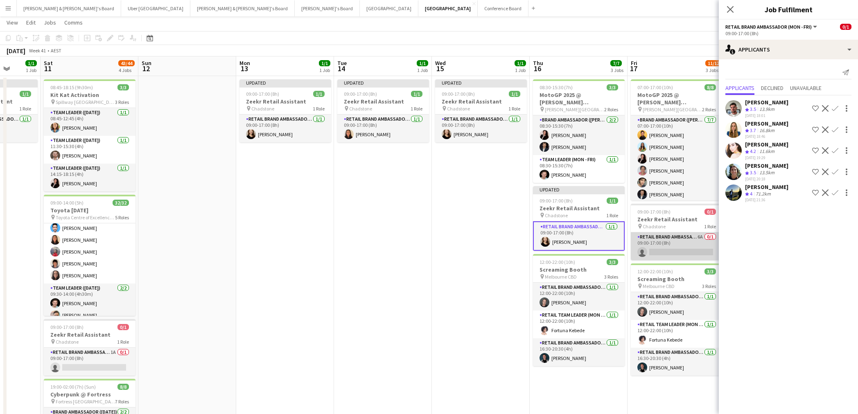
click at [669, 248] on app-card-role "RETAIL Brand Ambassador (Mon - Fri) 6A 0/1 09:00-17:00 (8h) single-neutral-acti…" at bounding box center [676, 246] width 92 height 28
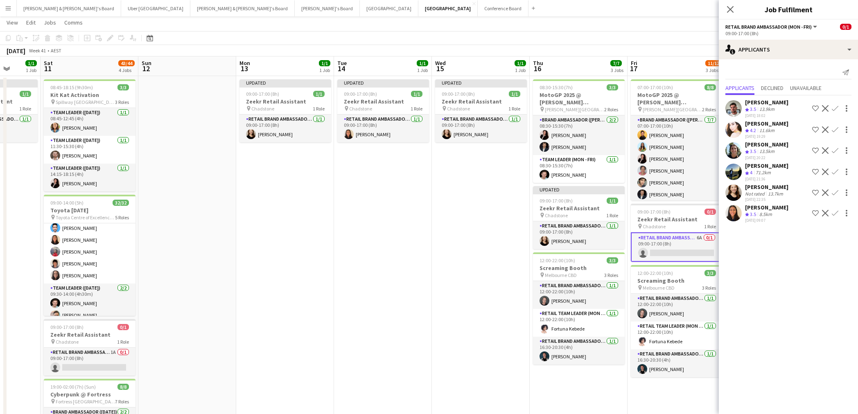
click at [834, 212] on app-icon "Confirm" at bounding box center [834, 213] width 7 height 7
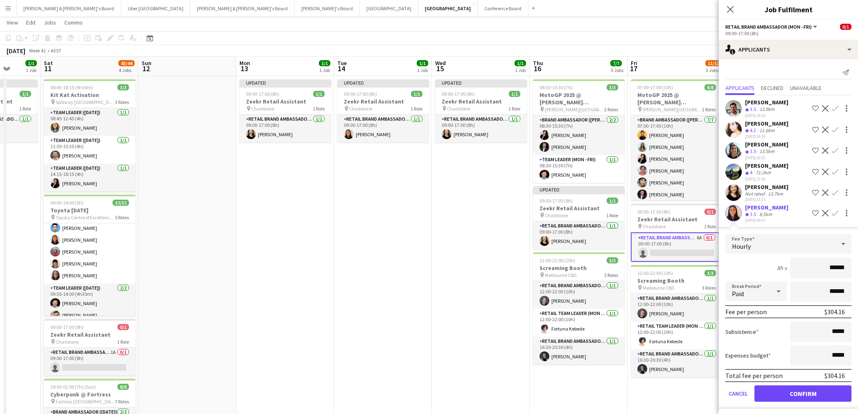
click at [819, 392] on button "Confirm" at bounding box center [802, 393] width 97 height 16
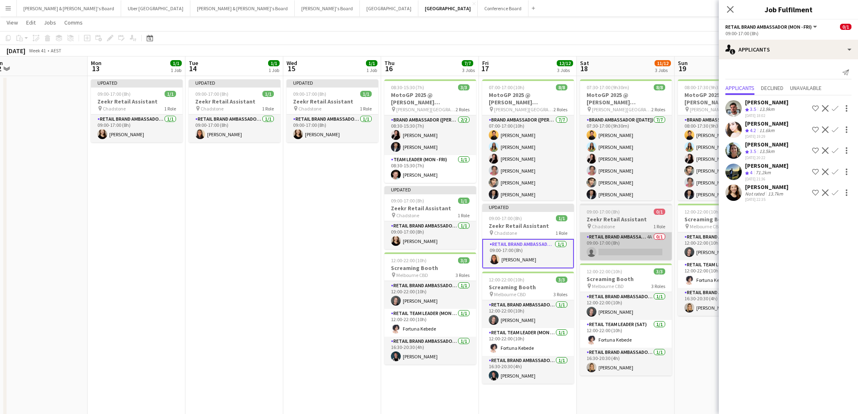
scroll to position [0, 304]
click at [615, 251] on app-card-role "RETAIL Brand Ambassador ([DATE]) 4A 0/1 09:00-17:00 (8h) single-neutral-actions" at bounding box center [625, 246] width 92 height 28
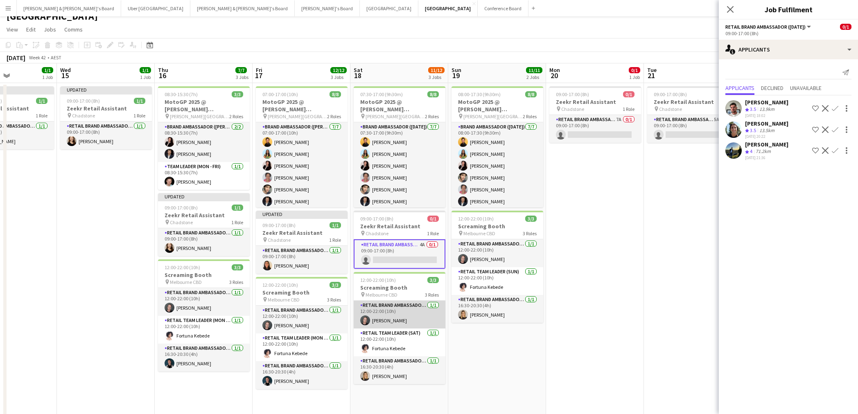
scroll to position [10, 0]
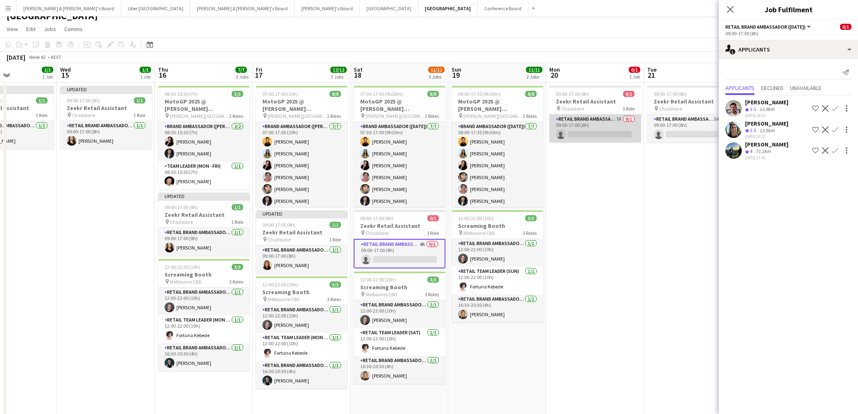
click at [602, 130] on app-card-role "RETAIL Brand Ambassador (Mon - Fri) 7A 0/1 09:00-17:00 (8h) single-neutral-acti…" at bounding box center [595, 129] width 92 height 28
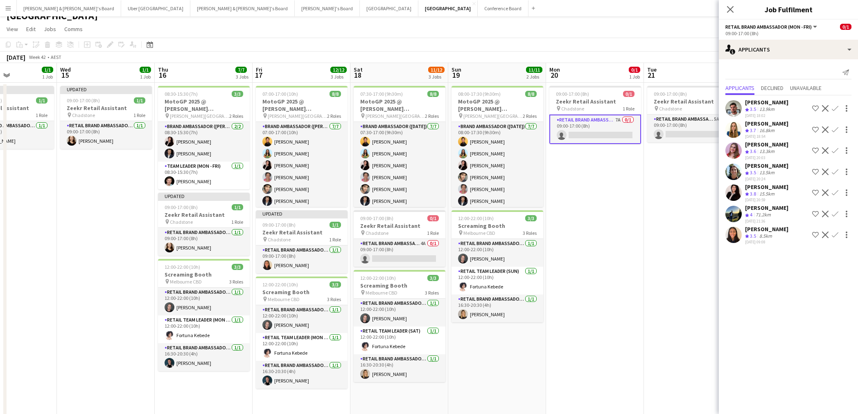
click at [834, 233] on app-icon "Confirm" at bounding box center [834, 235] width 7 height 7
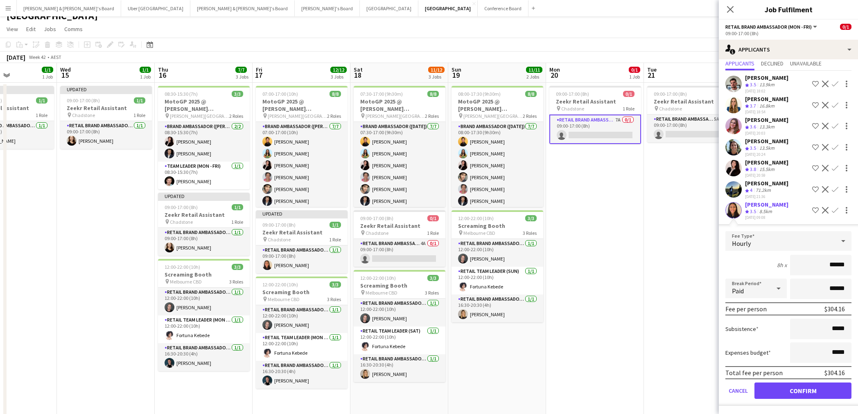
scroll to position [25, 0]
drag, startPoint x: 826, startPoint y: 394, endPoint x: 816, endPoint y: 381, distance: 16.4
click at [826, 393] on button "Confirm" at bounding box center [802, 391] width 97 height 16
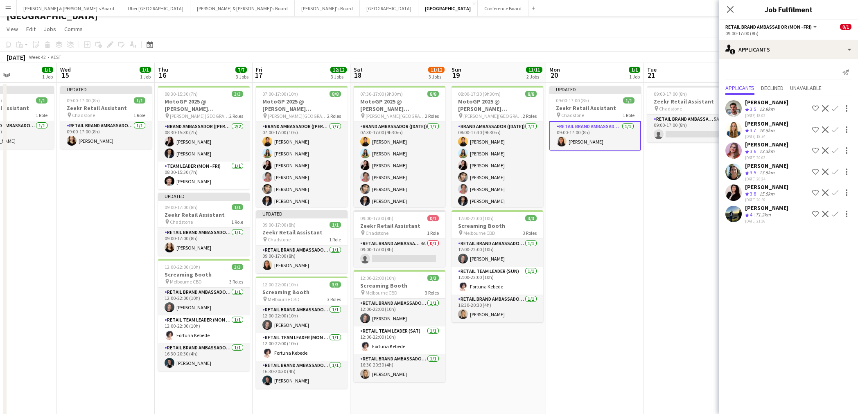
scroll to position [0, 0]
click at [686, 130] on app-card-role "RETAIL Brand Ambassador (Mon - Fri) 5A 0/1 09:00-17:00 (8h) single-neutral-acti…" at bounding box center [693, 129] width 92 height 28
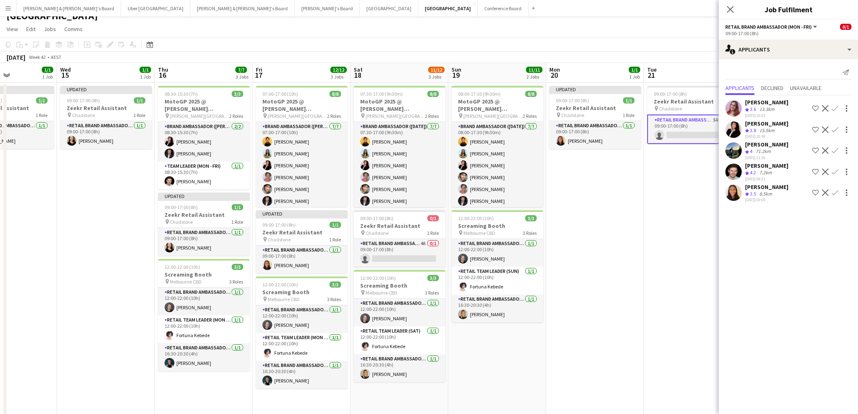
click at [834, 191] on app-icon "Confirm" at bounding box center [834, 192] width 7 height 7
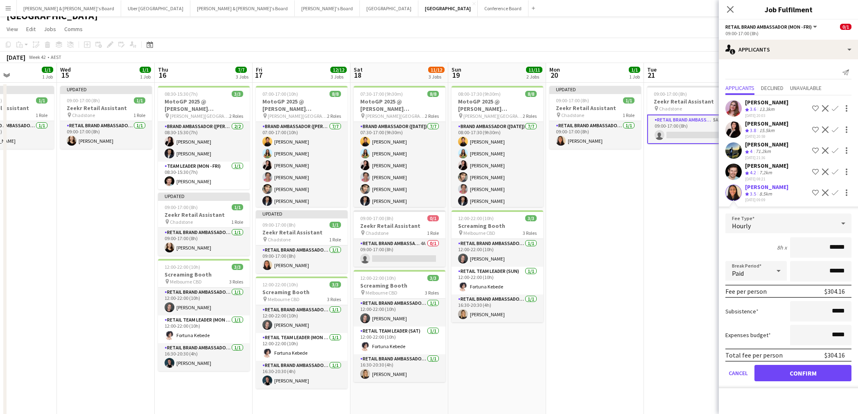
drag, startPoint x: 830, startPoint y: 372, endPoint x: 825, endPoint y: 367, distance: 6.7
click at [829, 372] on button "Confirm" at bounding box center [802, 373] width 97 height 16
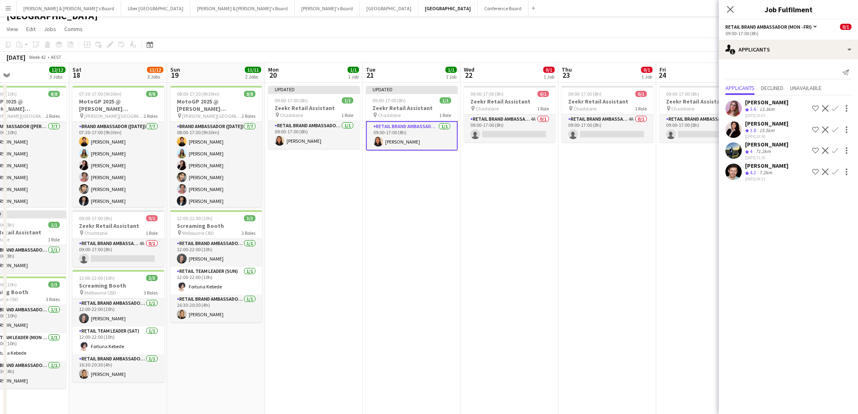
scroll to position [0, 274]
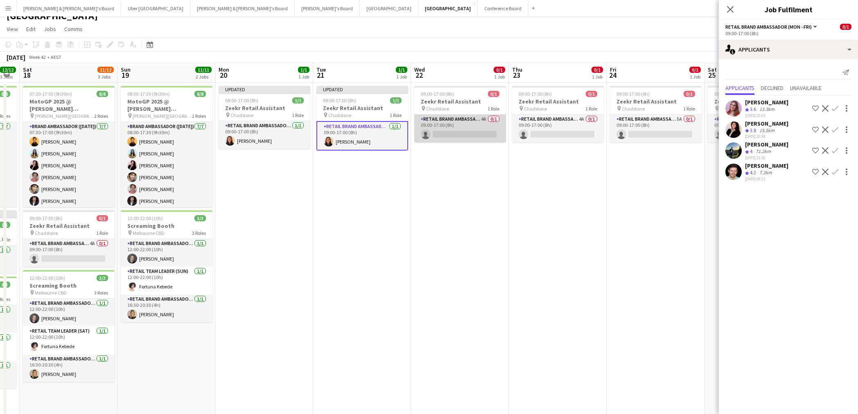
click at [465, 131] on app-card-role "RETAIL Brand Ambassador (Mon - Fri) 4A 0/1 09:00-17:00 (8h) single-neutral-acti…" at bounding box center [460, 129] width 92 height 28
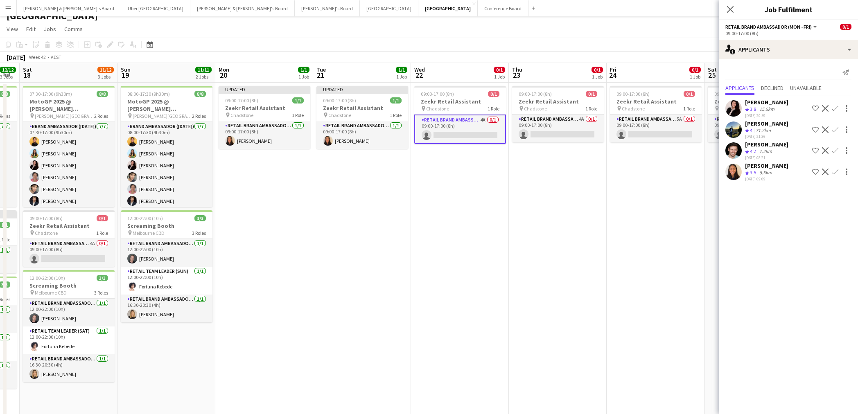
click at [834, 171] on app-icon "Confirm" at bounding box center [834, 172] width 7 height 7
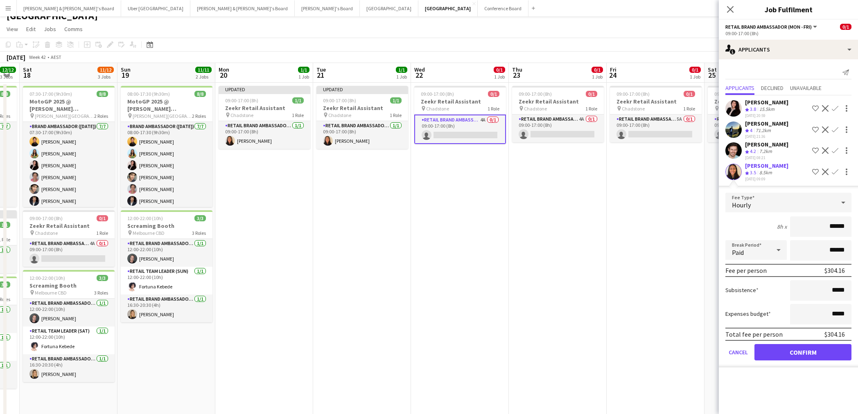
click at [805, 352] on button "Confirm" at bounding box center [802, 352] width 97 height 16
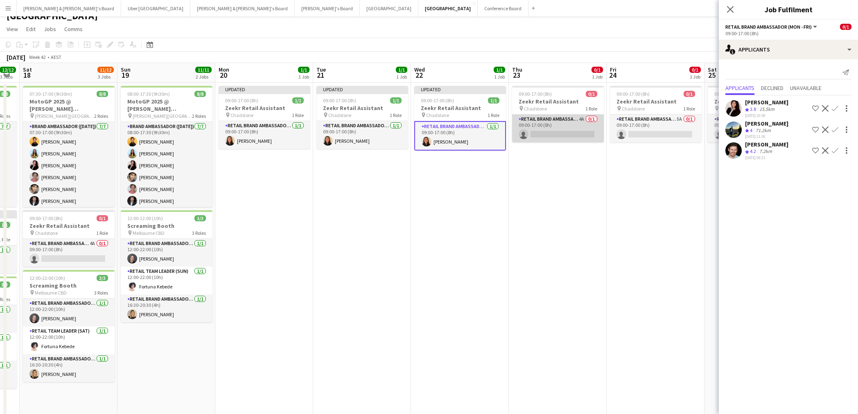
click at [566, 130] on app-card-role "RETAIL Brand Ambassador (Mon - Fri) 4A 0/1 09:00-17:00 (8h) single-neutral-acti…" at bounding box center [558, 129] width 92 height 28
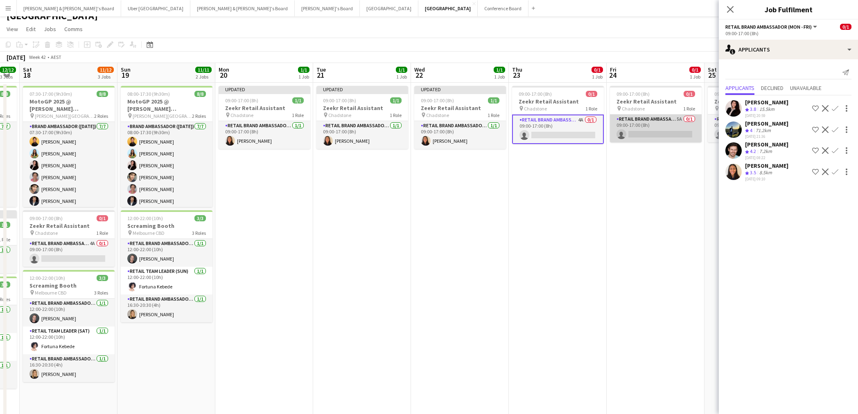
click at [642, 130] on app-card-role "RETAIL Brand Ambassador (Mon - Fri) 5A 0/1 09:00-17:00 (8h) single-neutral-acti…" at bounding box center [656, 129] width 92 height 28
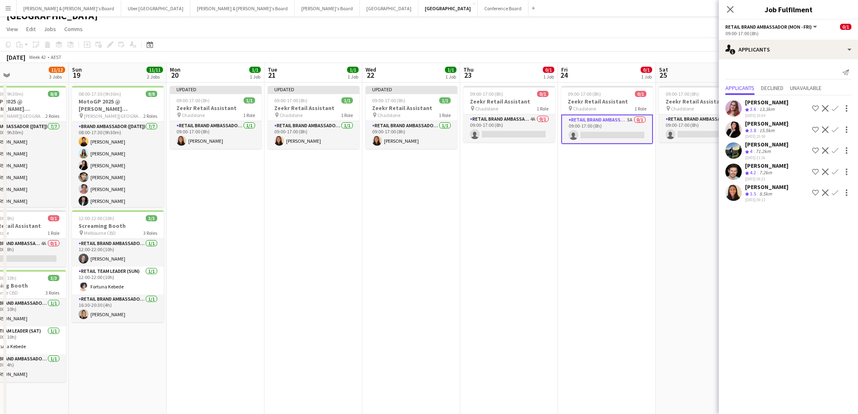
scroll to position [0, 338]
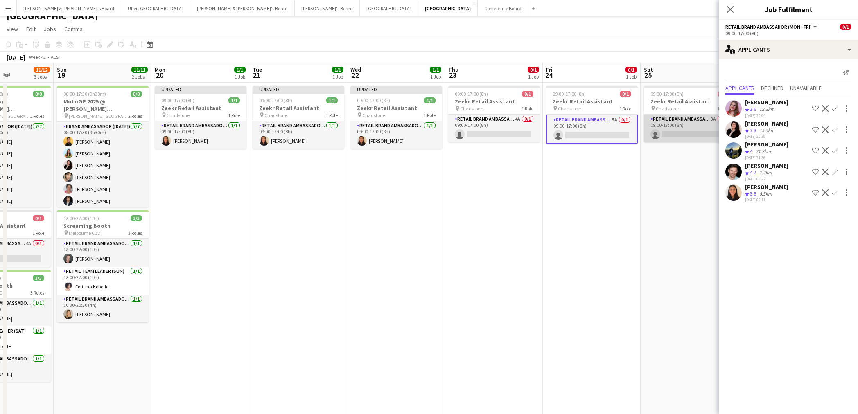
click at [672, 133] on app-card-role "RETAIL Brand Ambassador ([DATE]) 3A 0/1 09:00-17:00 (8h) single-neutral-actions" at bounding box center [690, 129] width 92 height 28
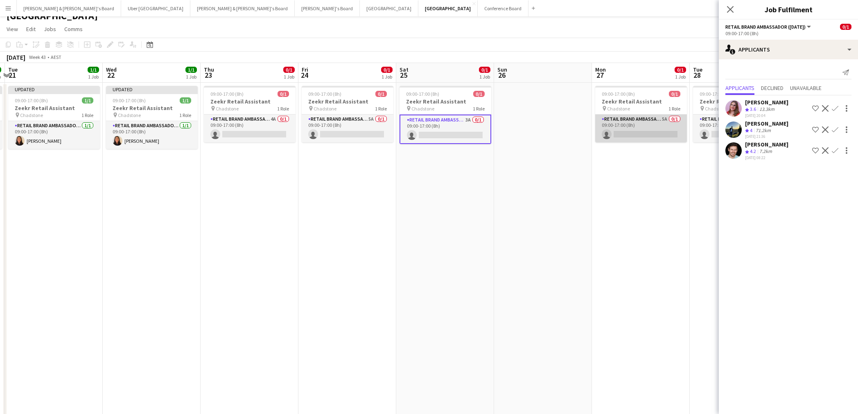
scroll to position [0, 290]
click at [630, 129] on app-card-role "RETAIL Brand Ambassador (Mon - Fri) 5A 0/1 09:00-17:00 (8h) single-neutral-acti…" at bounding box center [640, 129] width 92 height 28
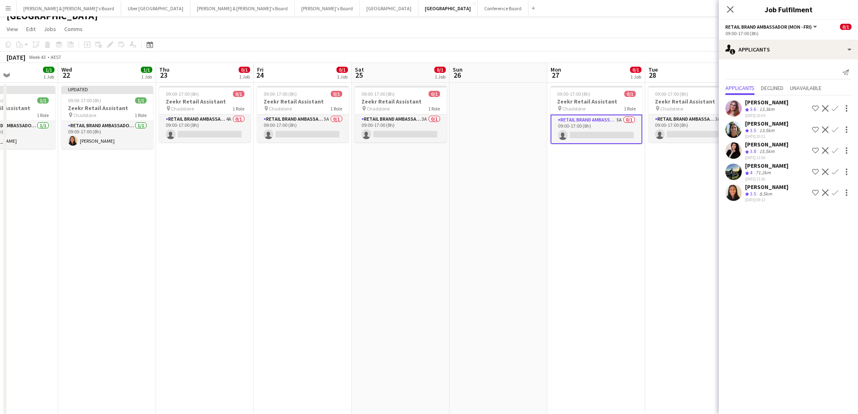
scroll to position [0, 335]
click at [394, 133] on app-card-role "RETAIL Brand Ambassador ([DATE]) 3A 0/1 09:00-17:00 (8h) single-neutral-actions" at bounding box center [399, 129] width 92 height 28
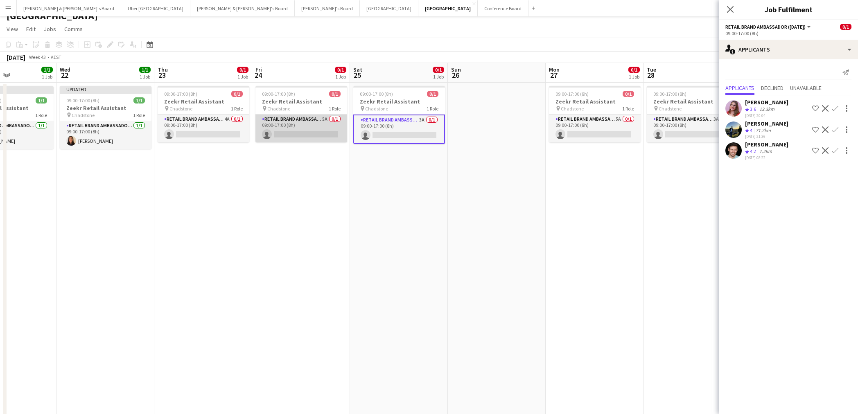
click at [279, 134] on app-card-role "RETAIL Brand Ambassador (Mon - Fri) 5A 0/1 09:00-17:00 (8h) single-neutral-acti…" at bounding box center [301, 129] width 92 height 28
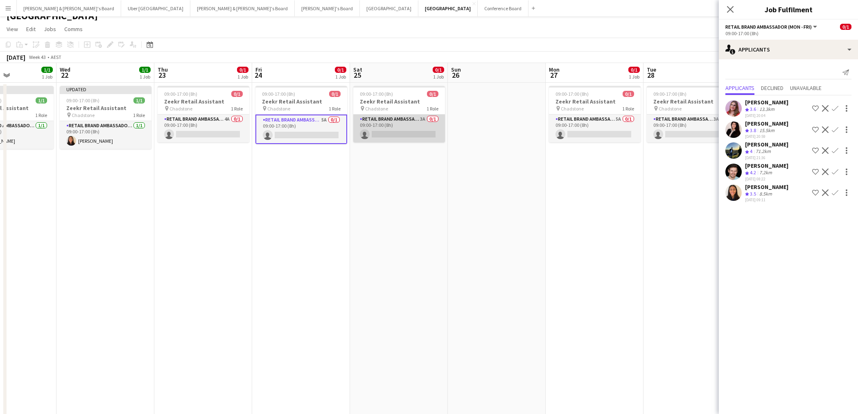
click at [390, 131] on app-card-role "RETAIL Brand Ambassador ([DATE]) 3A 0/1 09:00-17:00 (8h) single-neutral-actions" at bounding box center [399, 129] width 92 height 28
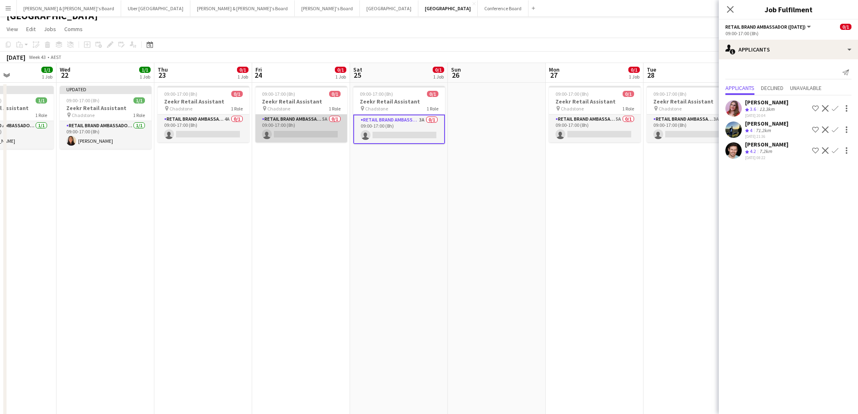
click at [297, 129] on app-card-role "RETAIL Brand Ambassador (Mon - Fri) 5A 0/1 09:00-17:00 (8h) single-neutral-acti…" at bounding box center [301, 129] width 92 height 28
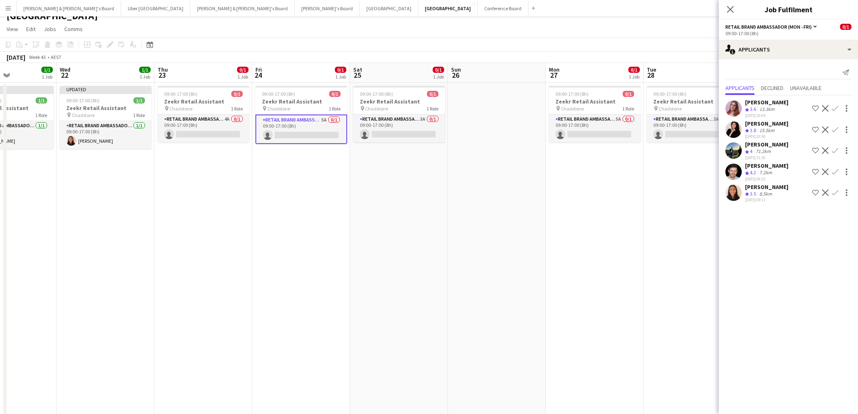
click at [834, 192] on app-icon "Confirm" at bounding box center [834, 192] width 7 height 7
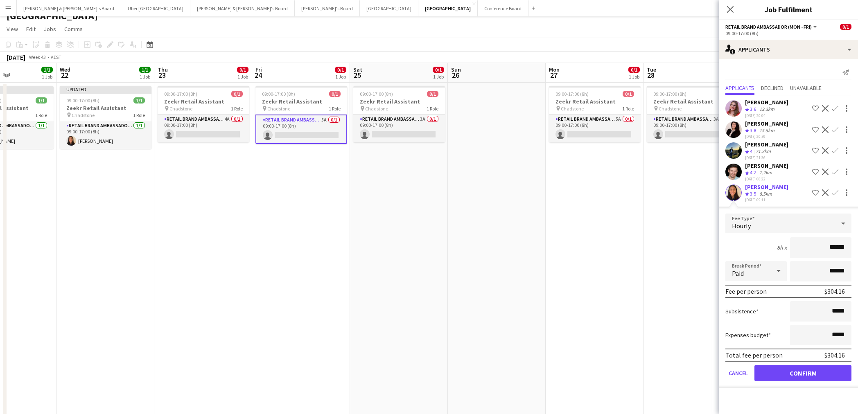
click at [824, 370] on button "Confirm" at bounding box center [802, 373] width 97 height 16
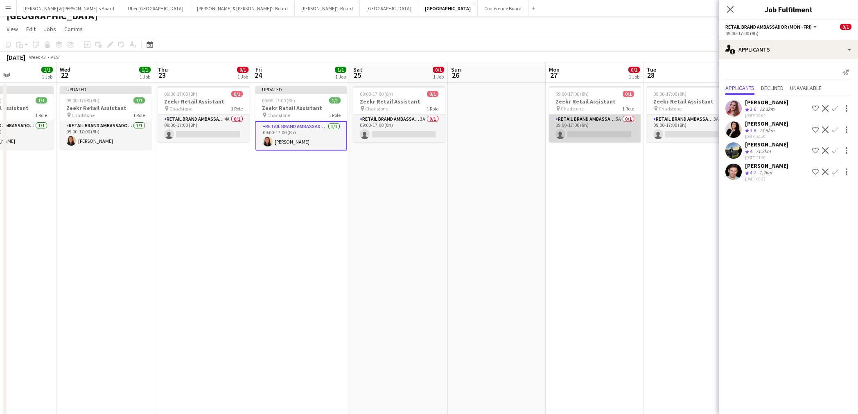
click at [619, 129] on app-card-role "RETAIL Brand Ambassador (Mon - Fri) 5A 0/1 09:00-17:00 (8h) single-neutral-acti…" at bounding box center [595, 129] width 92 height 28
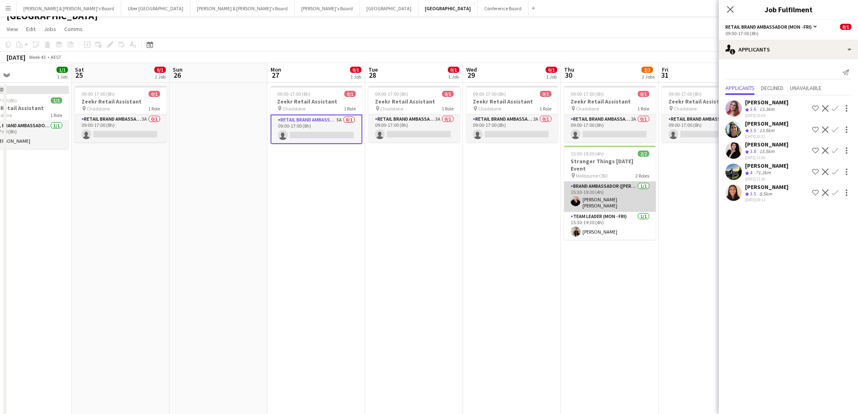
scroll to position [0, 322]
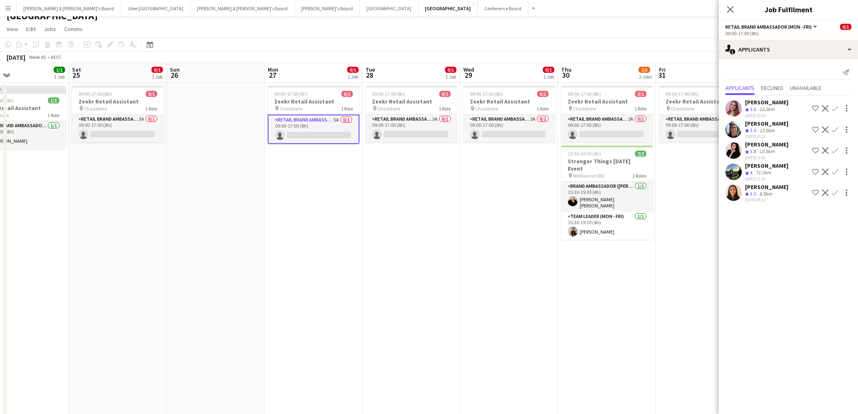
click at [835, 192] on app-icon "Confirm" at bounding box center [834, 192] width 7 height 7
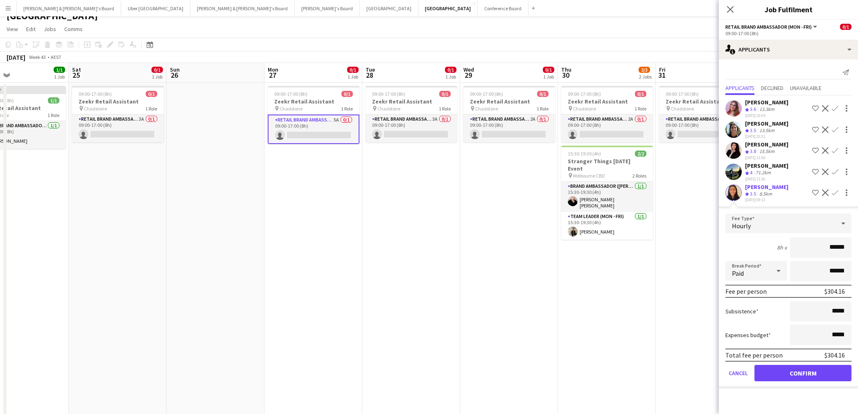
drag, startPoint x: 831, startPoint y: 377, endPoint x: 669, endPoint y: 286, distance: 185.0
click at [831, 377] on button "Confirm" at bounding box center [802, 373] width 97 height 16
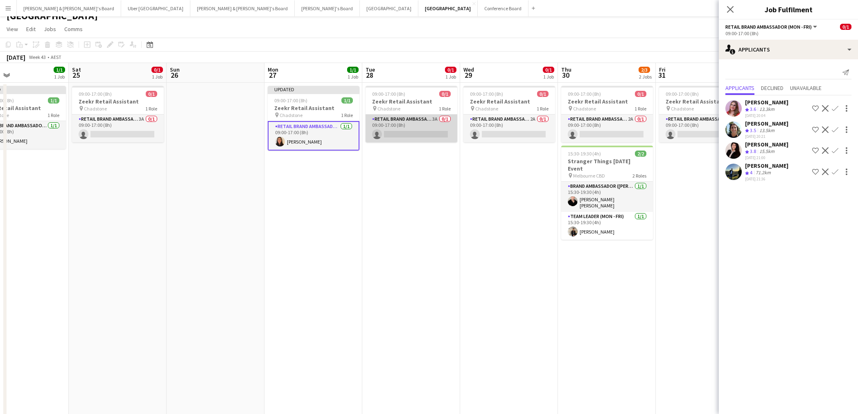
click at [410, 132] on app-card-role "RETAIL Brand Ambassador (Mon - Fri) 3A 0/1 09:00-17:00 (8h) single-neutral-acti…" at bounding box center [411, 129] width 92 height 28
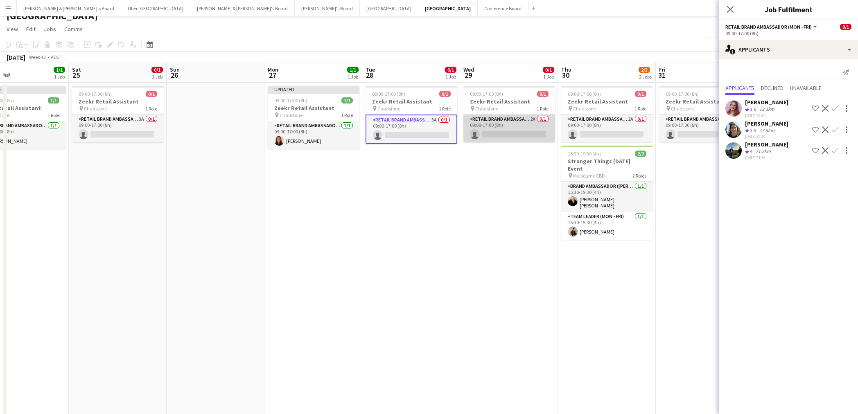
click at [504, 133] on app-card-role "RETAIL Brand Ambassador (Mon - Fri) 2A 0/1 09:00-17:00 (8h) single-neutral-acti…" at bounding box center [509, 129] width 92 height 28
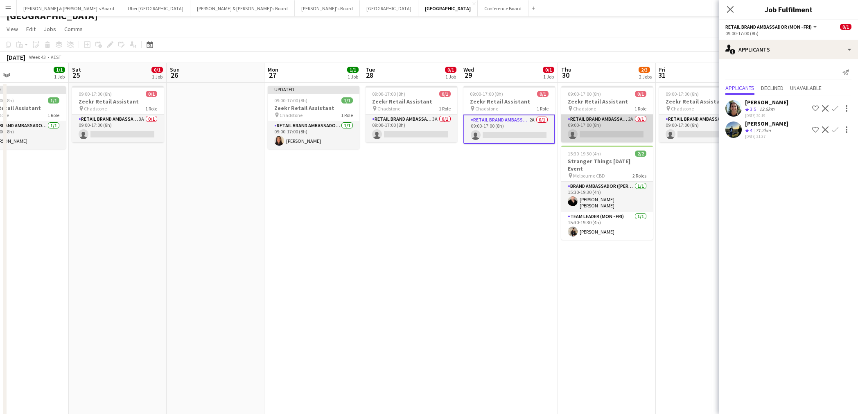
click at [596, 131] on app-card-role "RETAIL Brand Ambassador (Mon - Fri) 2A 0/1 09:00-17:00 (8h) single-neutral-acti…" at bounding box center [607, 129] width 92 height 28
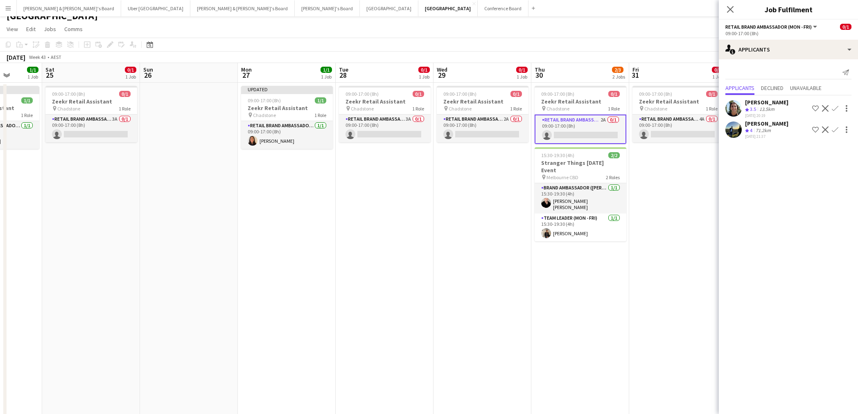
scroll to position [0, 252]
click at [669, 130] on app-card-role "RETAIL Brand Ambassador (Mon - Fri) 4A 0/1 09:00-17:00 (8h) single-neutral-acti…" at bounding box center [678, 129] width 92 height 28
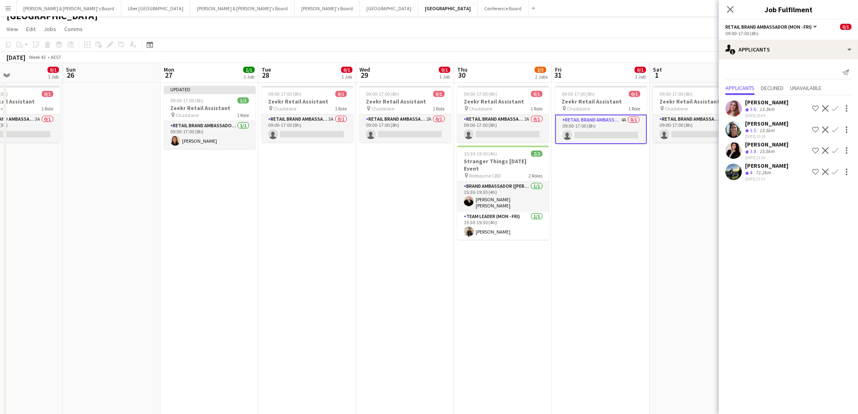
scroll to position [0, 331]
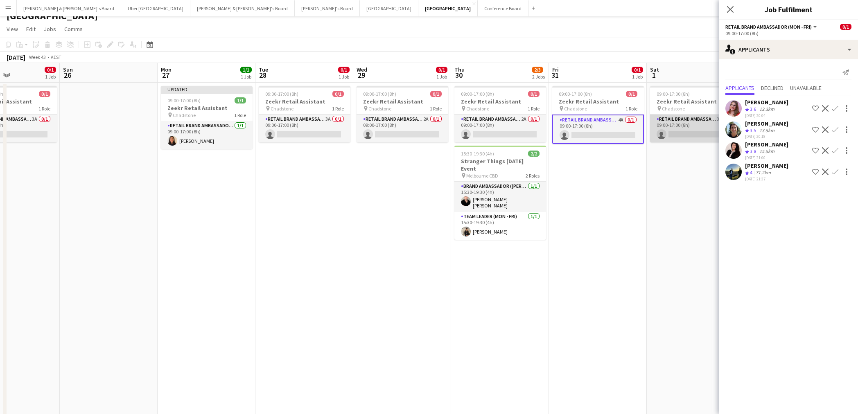
click at [680, 131] on app-card-role "RETAIL Brand Ambassador ([DATE]) 3A 0/1 09:00-17:00 (8h) single-neutral-actions" at bounding box center [696, 129] width 92 height 28
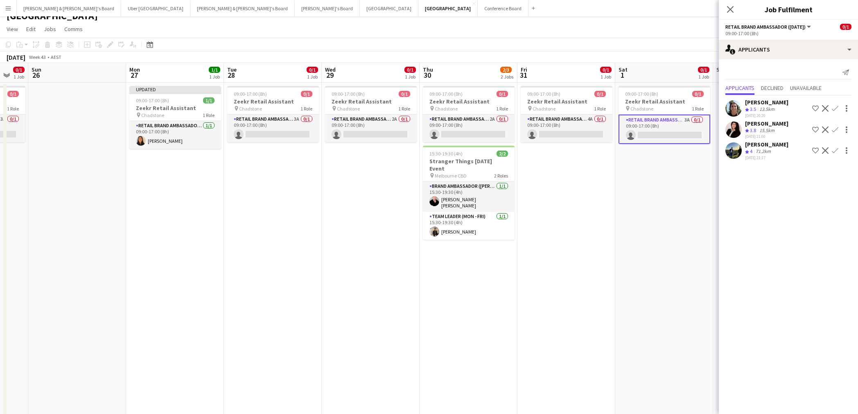
scroll to position [0, 266]
click at [733, 11] on icon "Close pop-in" at bounding box center [730, 9] width 8 height 8
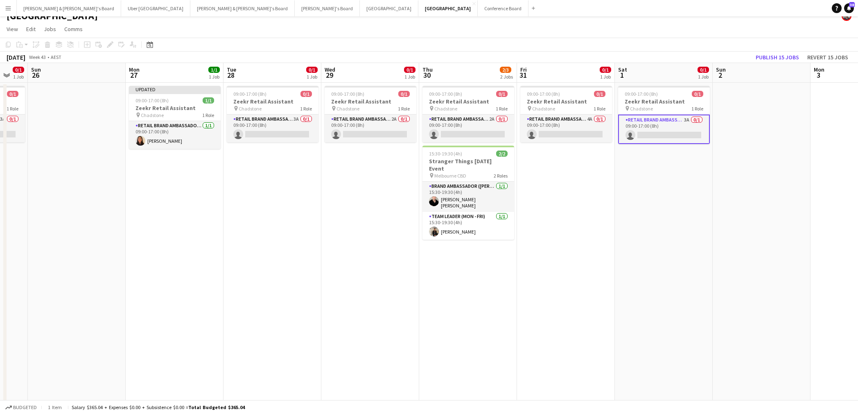
click at [768, 58] on button "Publish 15 jobs" at bounding box center [777, 57] width 50 height 11
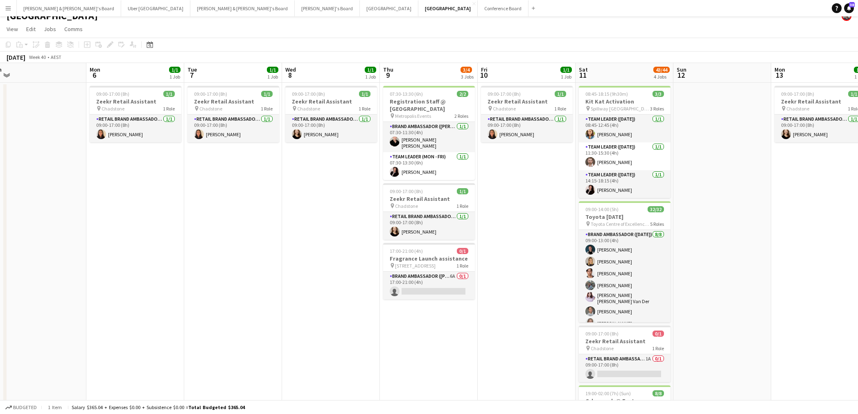
scroll to position [0, 206]
